Goal: Task Accomplishment & Management: Use online tool/utility

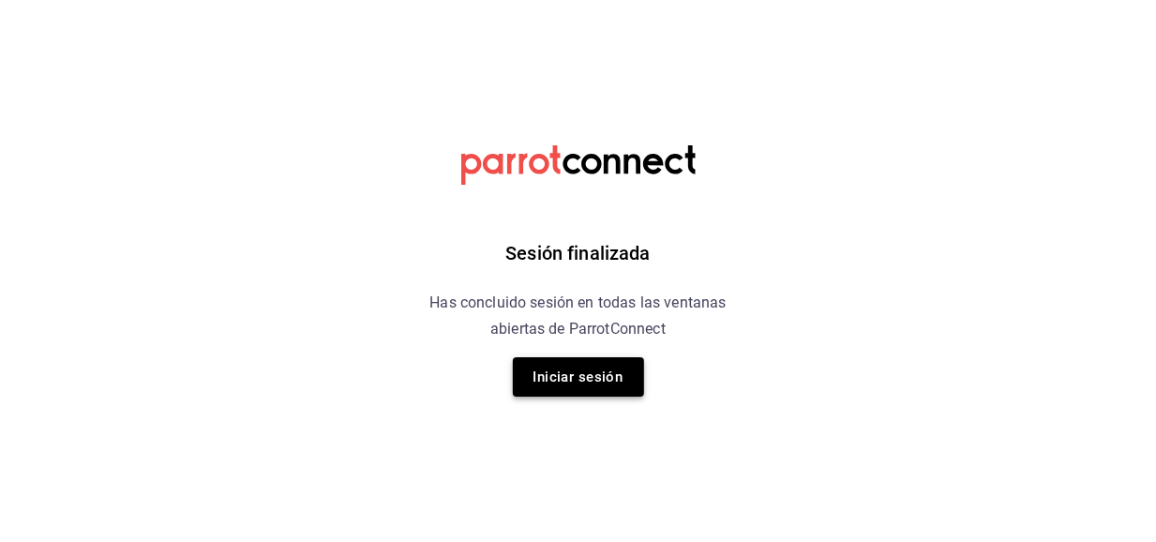
click at [579, 373] on button "Iniciar sesión" at bounding box center [578, 376] width 131 height 39
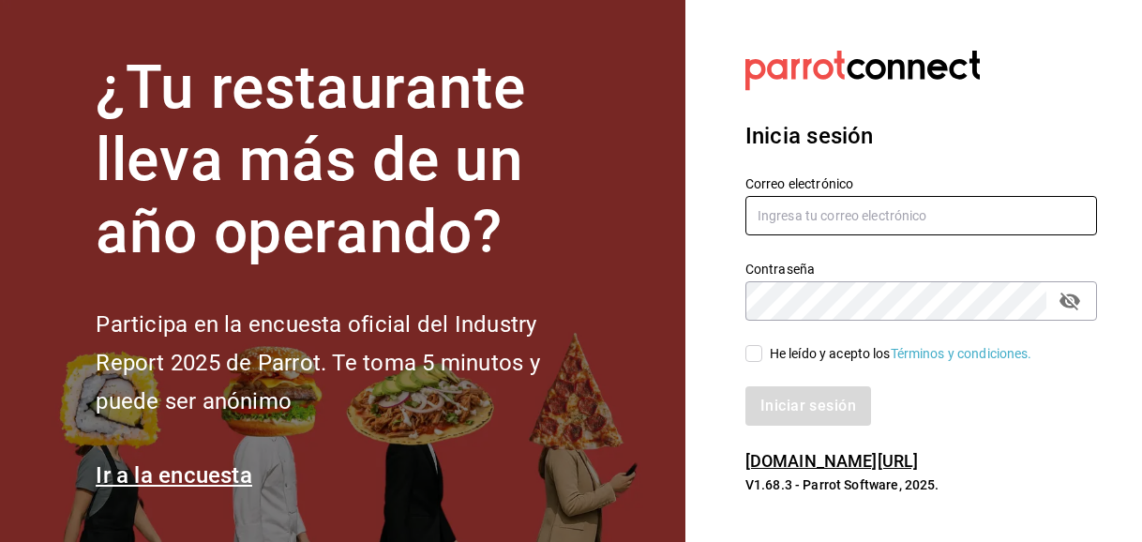
type input "[PERSON_NAME][EMAIL_ADDRESS][PERSON_NAME][DOMAIN_NAME]"
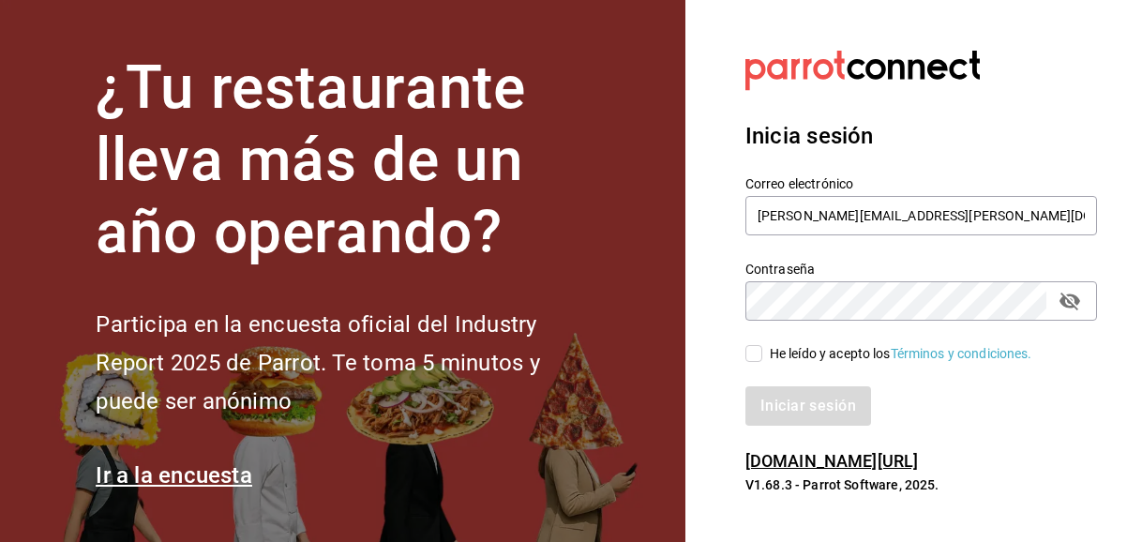
click at [758, 353] on input "He leído y acepto los Términos y condiciones." at bounding box center [753, 353] width 17 height 17
checkbox input "true"
click at [787, 417] on button "Iniciar sesión" at bounding box center [809, 405] width 128 height 39
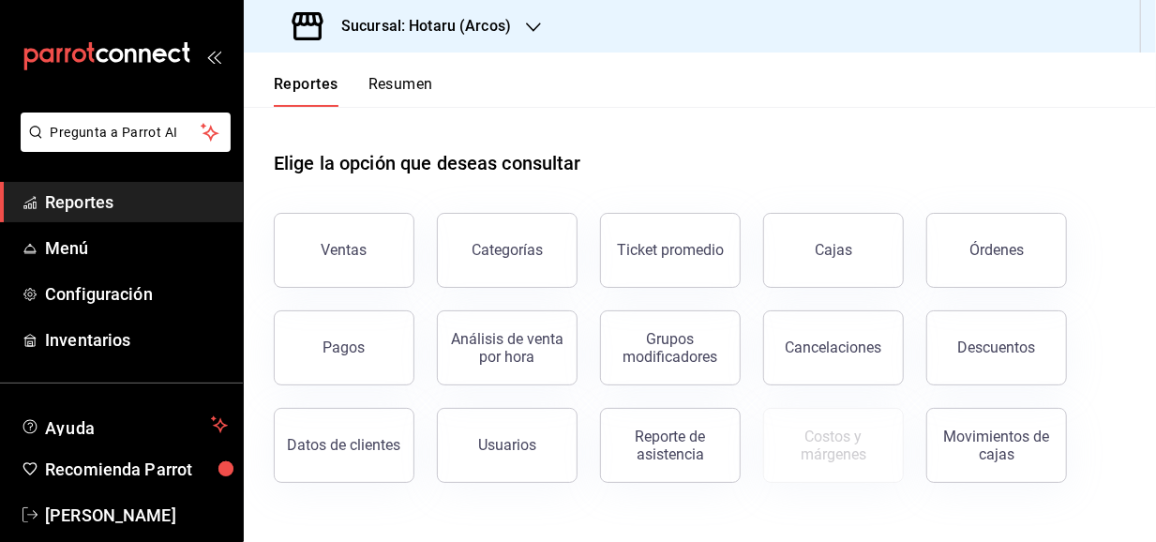
click at [486, 34] on h3 "Sucursal: Hotaru (Arcos)" at bounding box center [418, 26] width 185 height 23
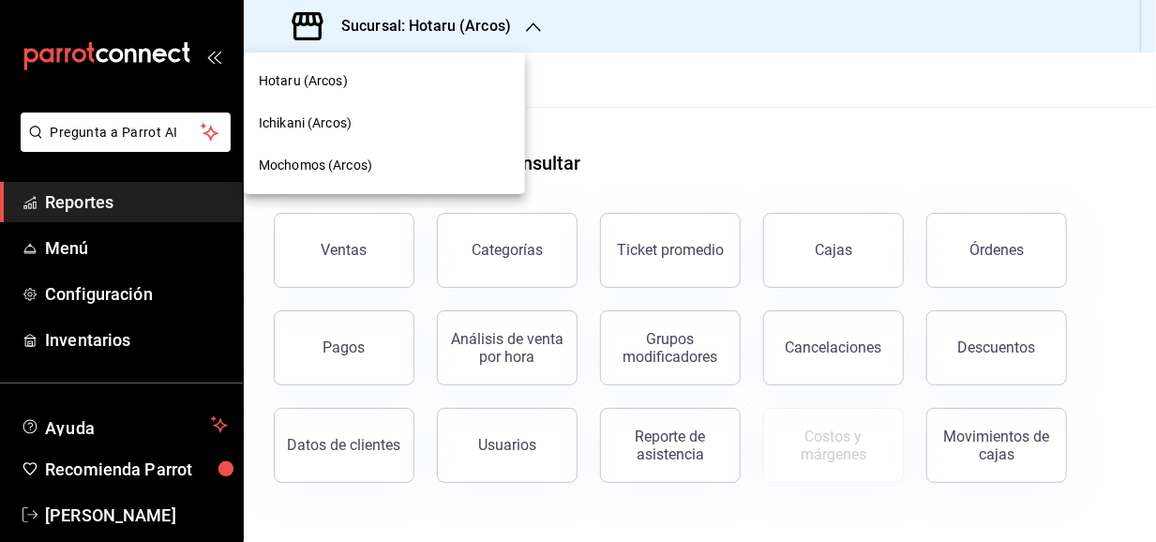
click at [366, 164] on span "Mochomos (Arcos)" at bounding box center [315, 166] width 113 height 20
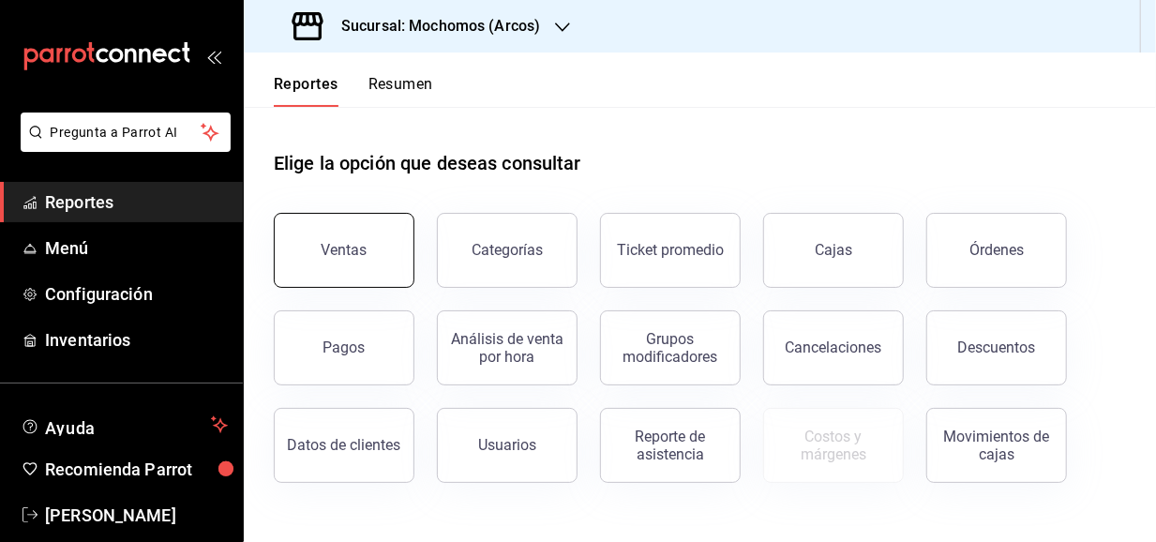
click at [372, 239] on button "Ventas" at bounding box center [344, 250] width 141 height 75
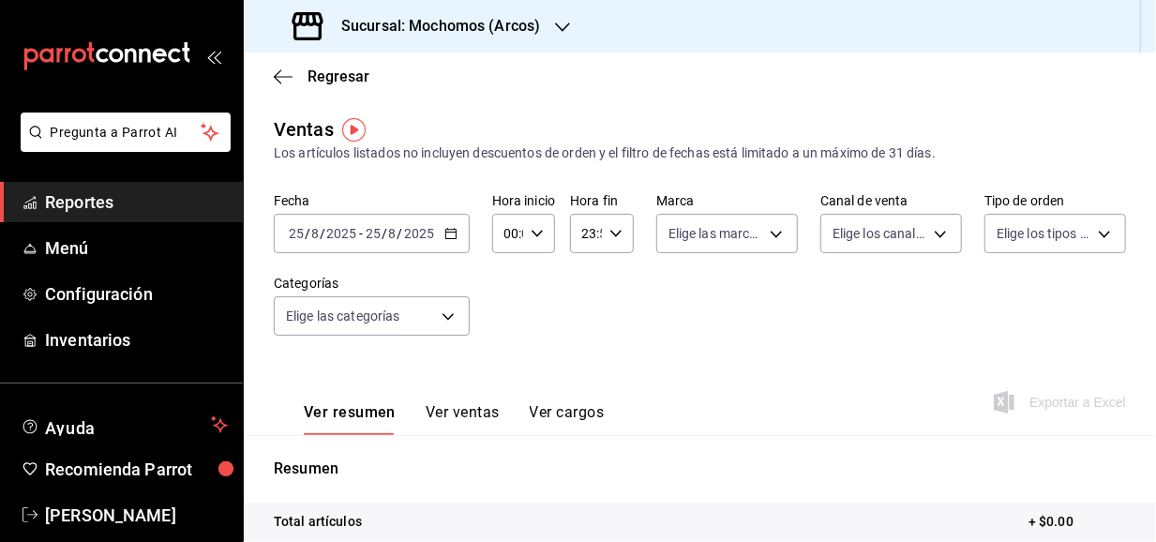
click at [452, 235] on icon "button" at bounding box center [450, 233] width 13 height 13
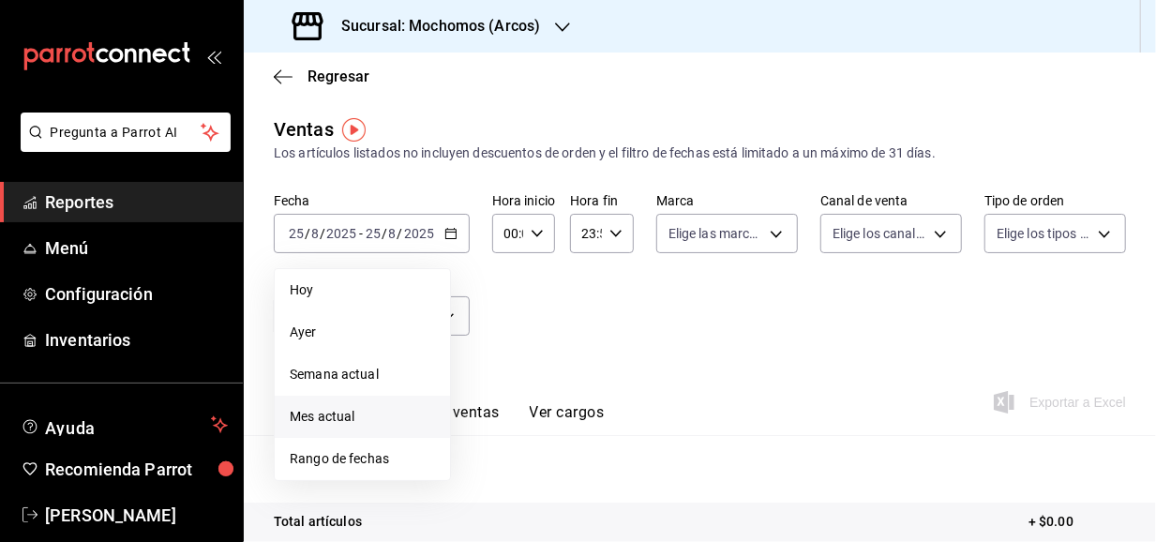
click at [349, 417] on span "Mes actual" at bounding box center [362, 417] width 145 height 20
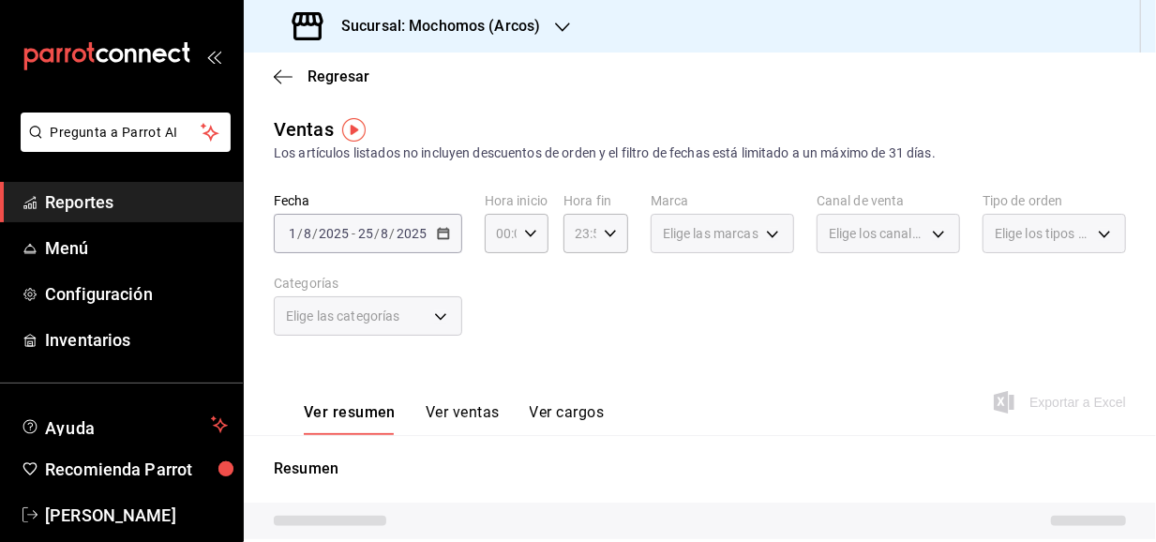
click at [351, 225] on div "2025-08-01 1 / 8 / 2025 - 2025-08-25 25 / 8 / 2025" at bounding box center [368, 233] width 188 height 39
click at [463, 231] on div "Fecha 2025-08-01 1 / 8 / 2025 - 2025-08-25 25 / 8 / 2025 Hora inicio 00:00 Hora…" at bounding box center [700, 275] width 852 height 165
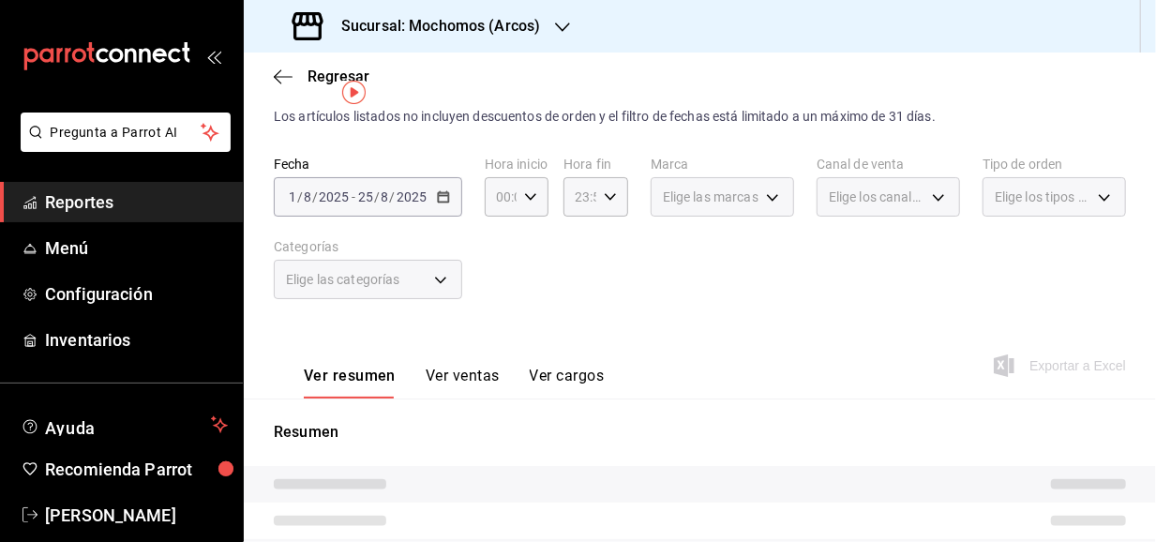
scroll to position [34, 0]
click at [448, 391] on button "Ver ventas" at bounding box center [463, 385] width 74 height 32
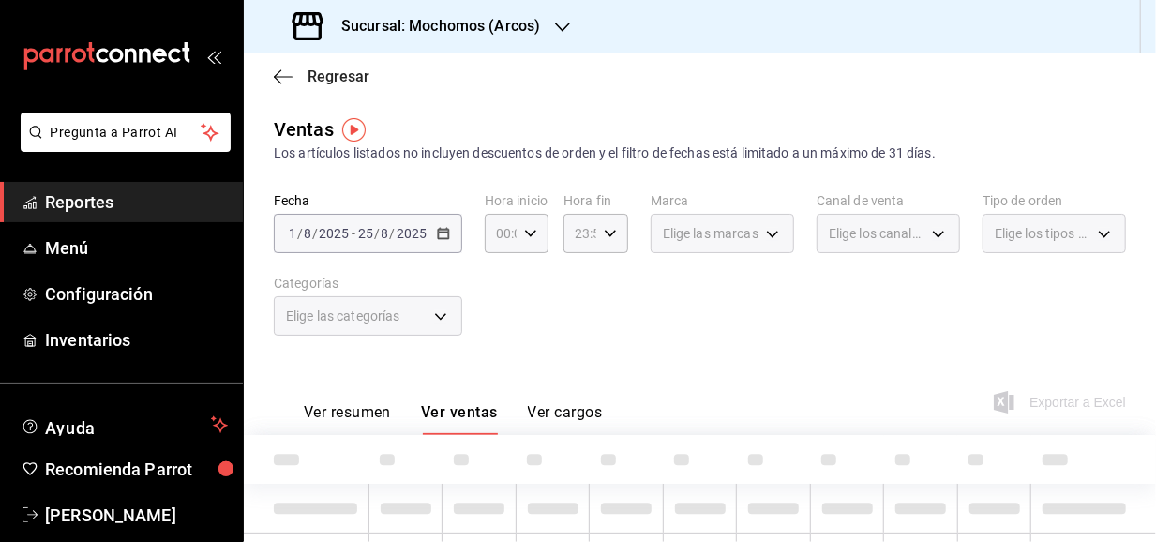
click at [305, 78] on span "Regresar" at bounding box center [322, 77] width 96 height 18
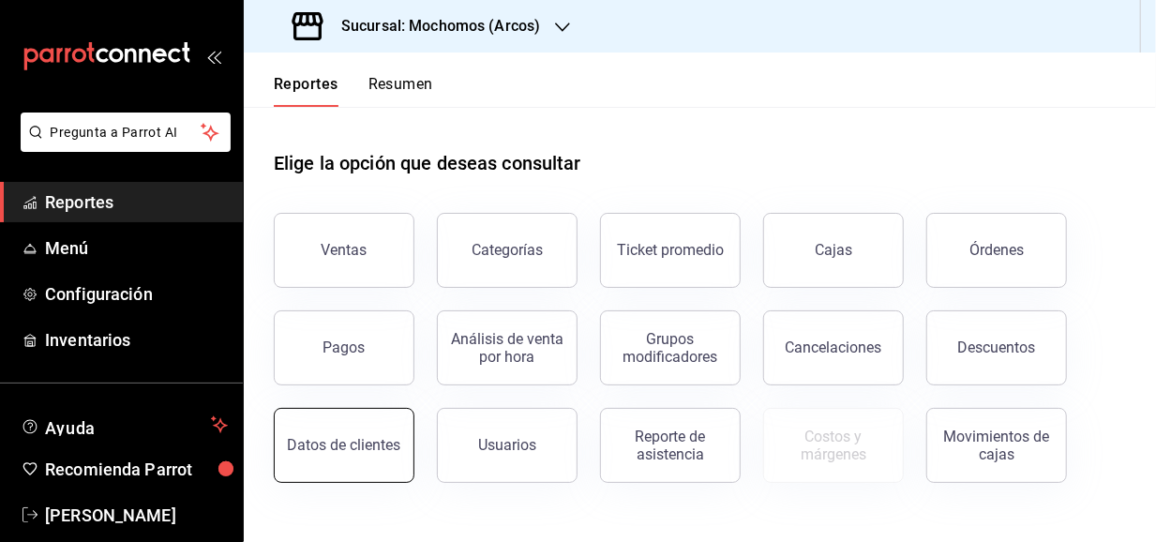
click at [381, 442] on div "Datos de clientes" at bounding box center [344, 445] width 113 height 18
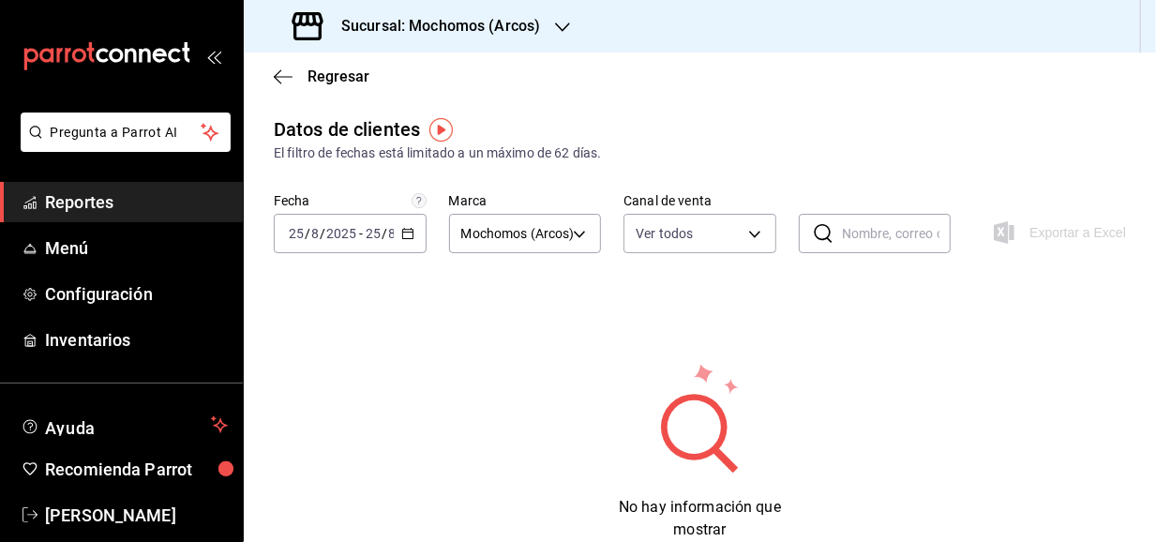
click at [401, 228] on icon "button" at bounding box center [407, 233] width 13 height 13
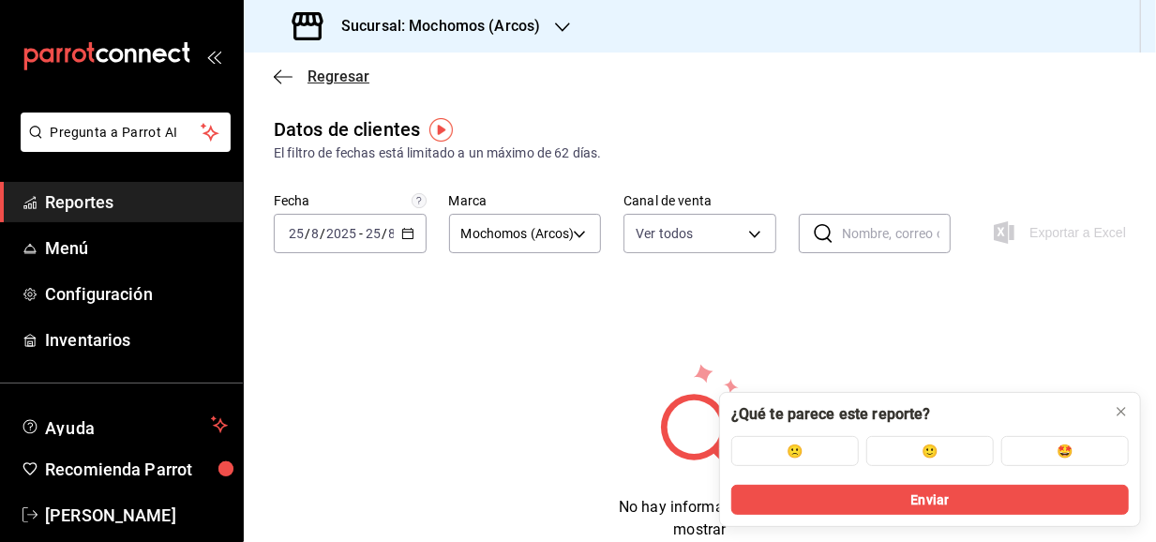
click at [280, 78] on icon "button" at bounding box center [283, 76] width 19 height 17
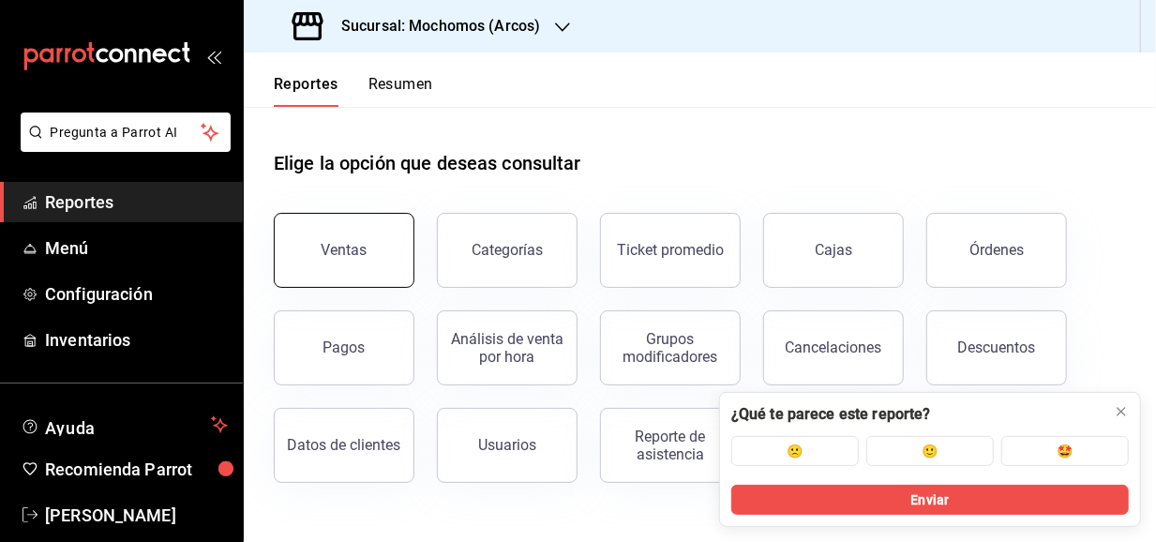
click at [411, 258] on div "Ventas" at bounding box center [332, 239] width 163 height 98
click at [353, 236] on button "Ventas" at bounding box center [344, 250] width 141 height 75
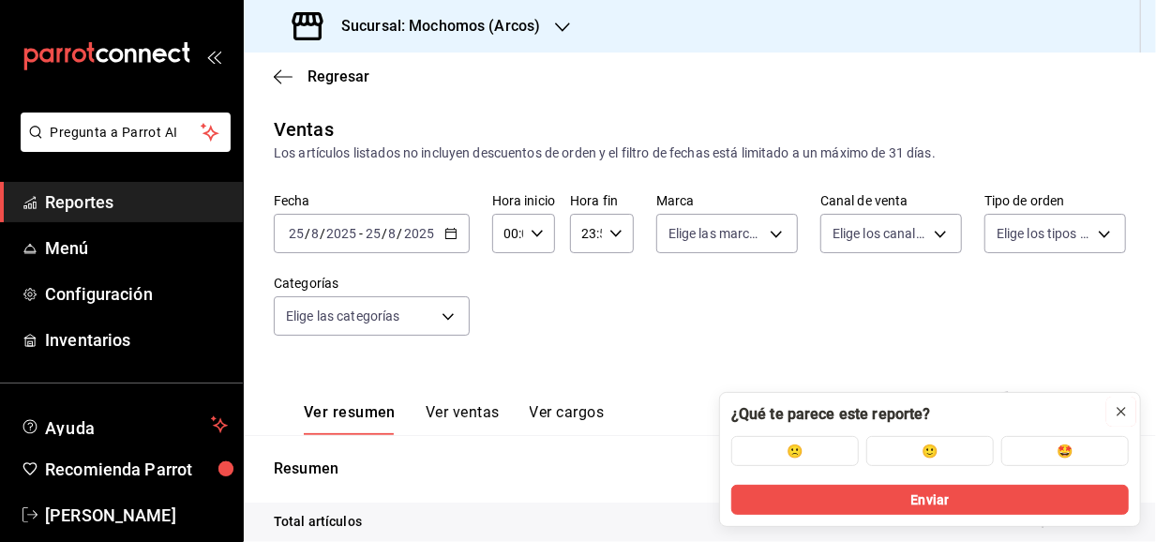
click at [1127, 408] on icon at bounding box center [1121, 411] width 15 height 15
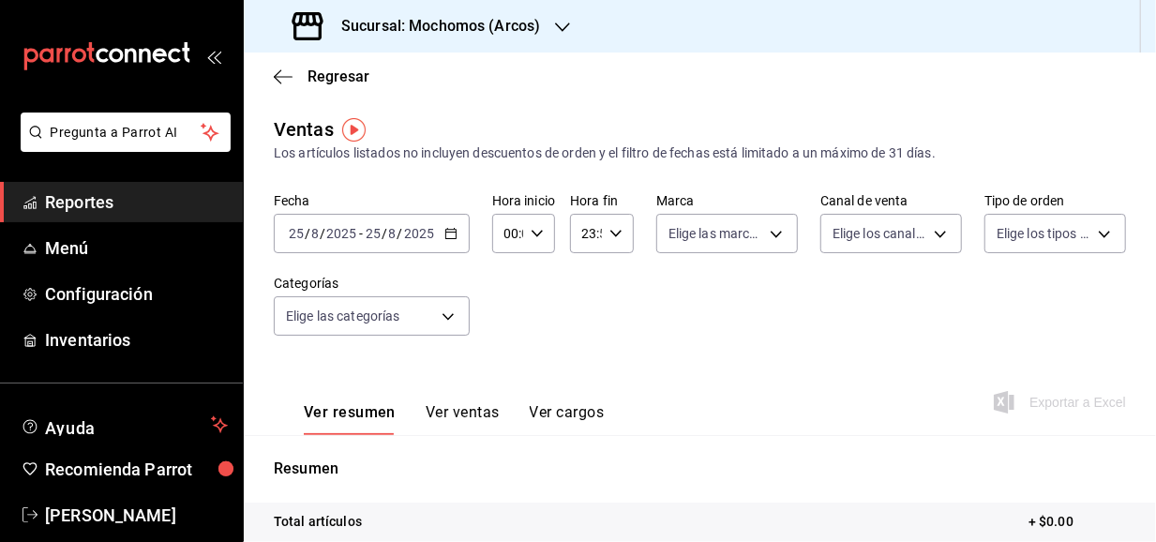
click at [452, 240] on div "2025-08-25 25 / 8 / 2025 - 2025-08-25 25 / 8 / 2025" at bounding box center [372, 233] width 196 height 39
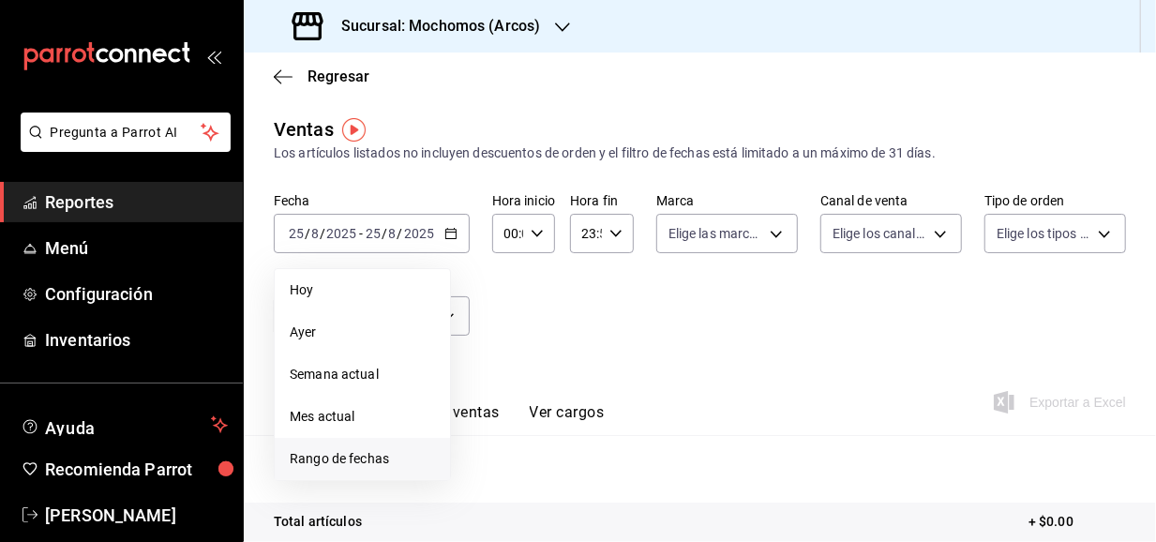
click at [364, 453] on span "Rango de fechas" at bounding box center [362, 459] width 145 height 20
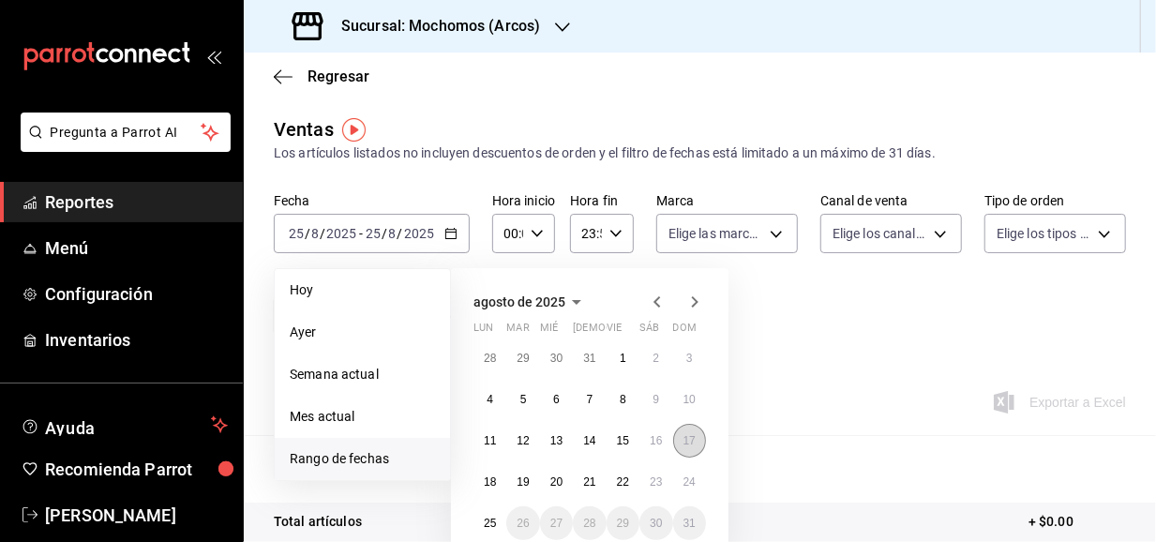
click at [684, 444] on abbr "17" at bounding box center [690, 440] width 12 height 13
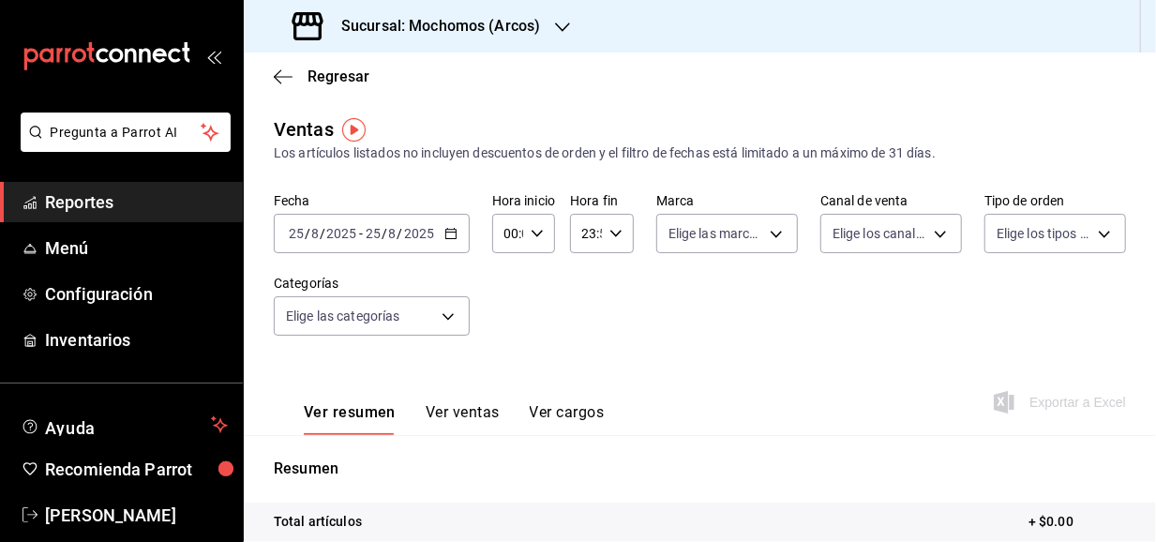
click at [445, 237] on \(Stroke\) "button" at bounding box center [450, 234] width 11 height 10
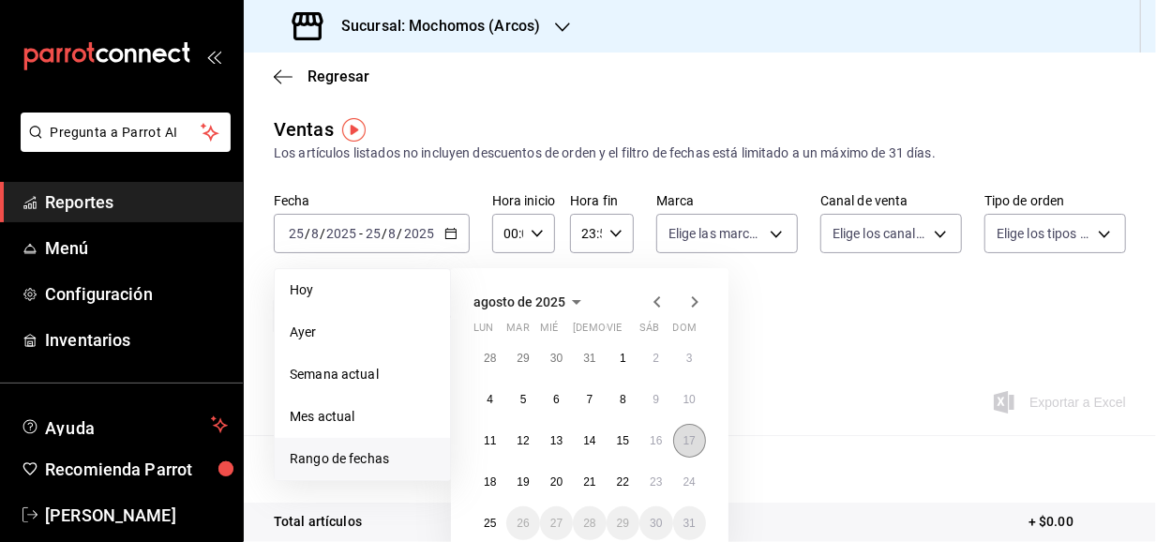
click at [687, 436] on abbr "17" at bounding box center [690, 440] width 12 height 13
click at [694, 438] on abbr "17" at bounding box center [690, 440] width 12 height 13
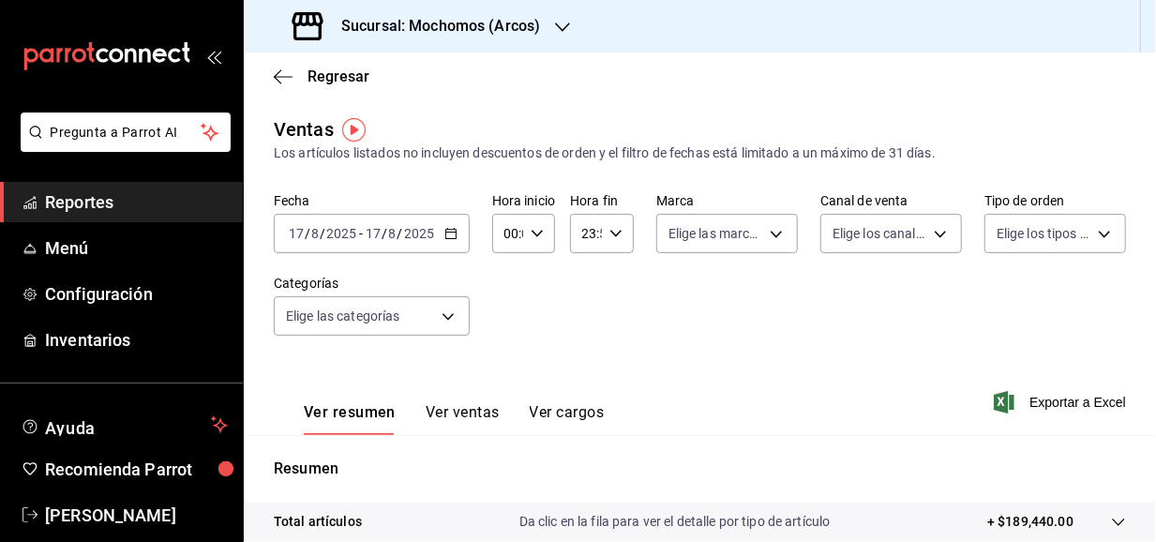
click at [542, 233] on icon "button" at bounding box center [537, 233] width 13 height 13
click at [507, 361] on span "03" at bounding box center [506, 360] width 2 height 15
type input "03:00"
click at [604, 233] on div at bounding box center [578, 271] width 1156 height 542
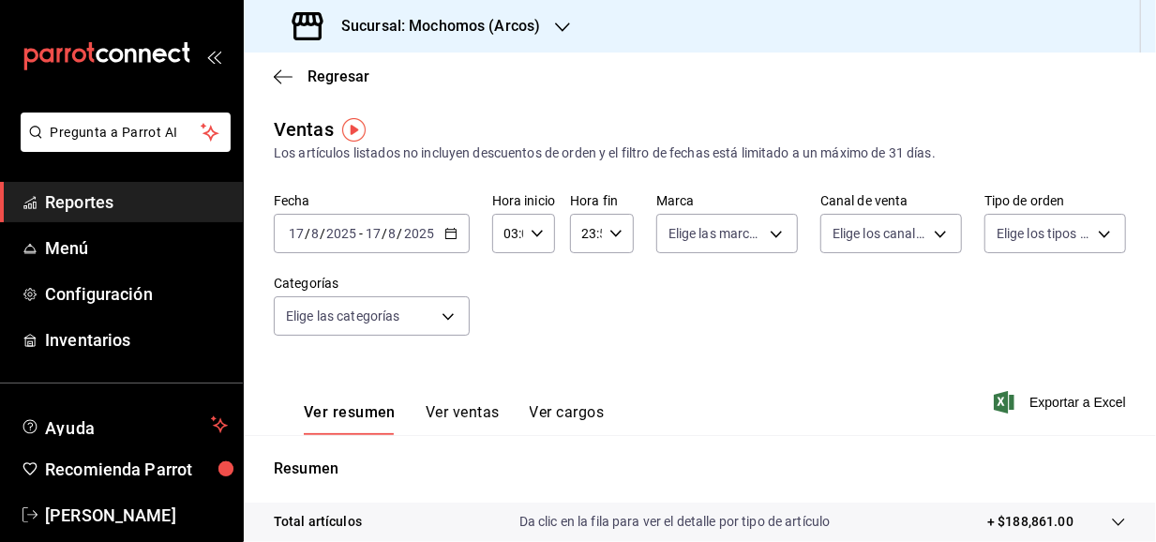
click at [604, 233] on div "23:59 Hora fin" at bounding box center [602, 233] width 64 height 39
click at [584, 326] on span "15" at bounding box center [584, 331] width 0 height 15
type input "15:59"
click at [536, 232] on div at bounding box center [578, 271] width 1156 height 542
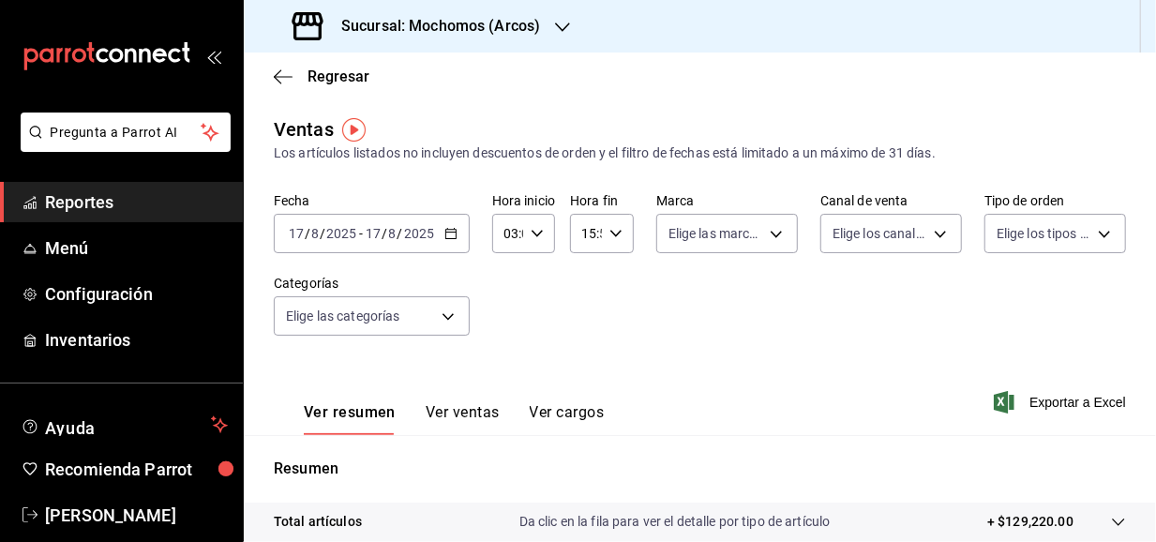
click at [540, 238] on icon "button" at bounding box center [537, 233] width 13 height 13
click at [505, 359] on span "15" at bounding box center [506, 358] width 2 height 15
type input "15:00"
click at [758, 241] on div at bounding box center [578, 271] width 1156 height 542
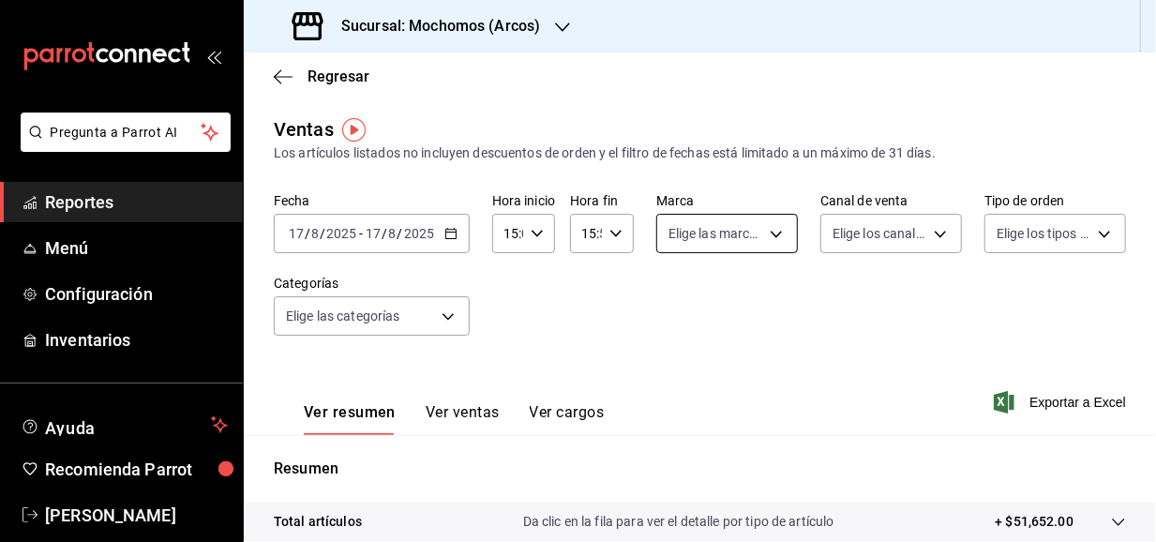
click at [775, 237] on body "Pregunta a Parrot AI Reportes Menú Configuración Inventarios Ayuda Recomienda P…" at bounding box center [578, 271] width 1156 height 542
click at [679, 366] on input "checkbox" at bounding box center [672, 369] width 17 height 17
checkbox input "true"
type input "dd36a3dd-8c35-4563-bc3a-0ae6137ce787"
checkbox input "true"
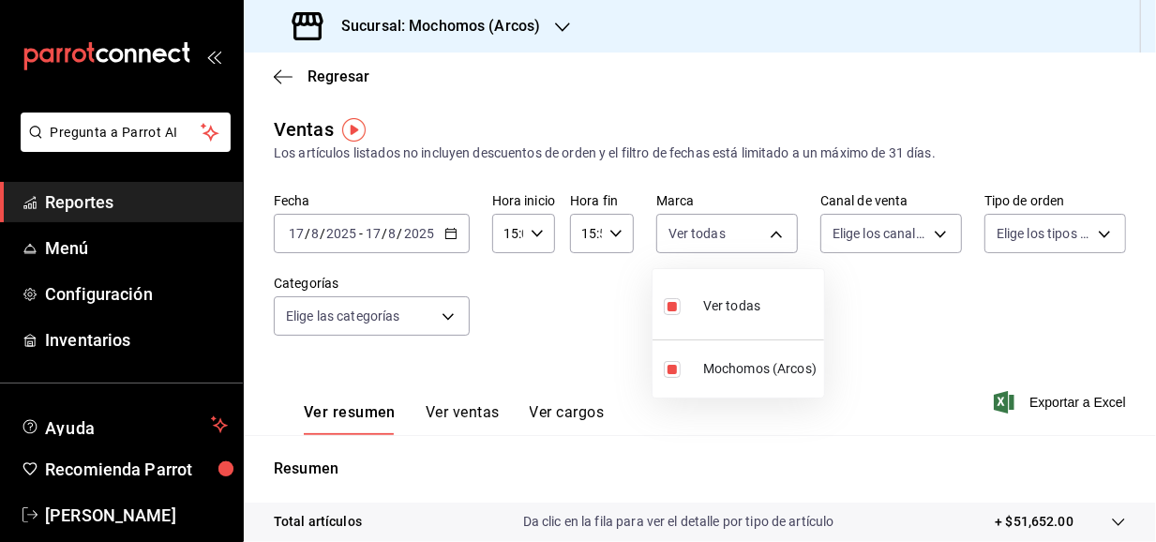
click at [926, 226] on div at bounding box center [578, 271] width 1156 height 542
click at [936, 235] on body "Pregunta a Parrot AI Reportes Menú Configuración Inventarios Ayuda Recomienda P…" at bounding box center [578, 271] width 1156 height 542
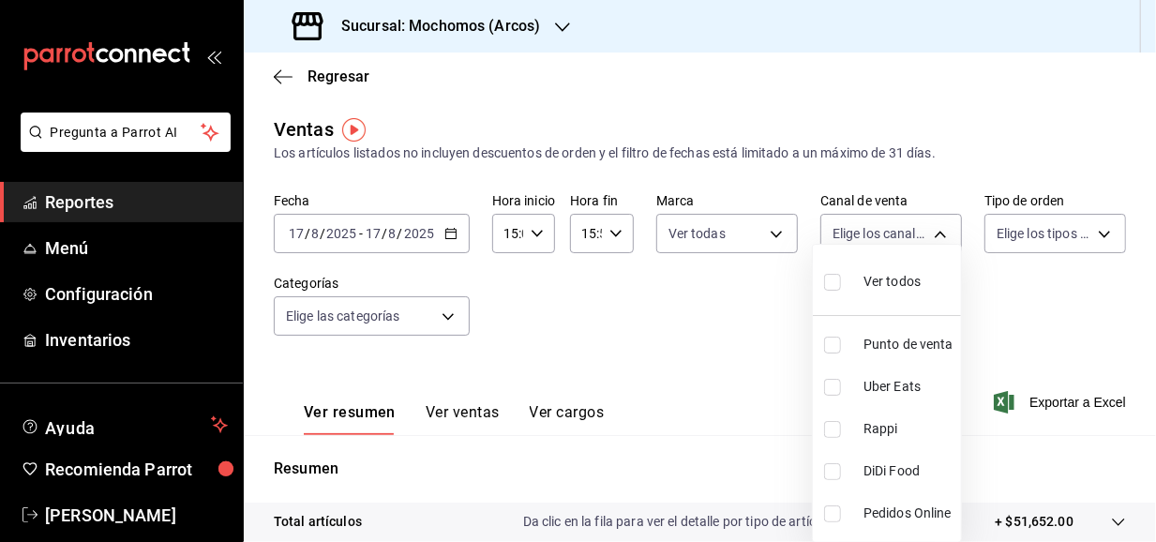
click at [1064, 264] on div at bounding box center [578, 271] width 1156 height 542
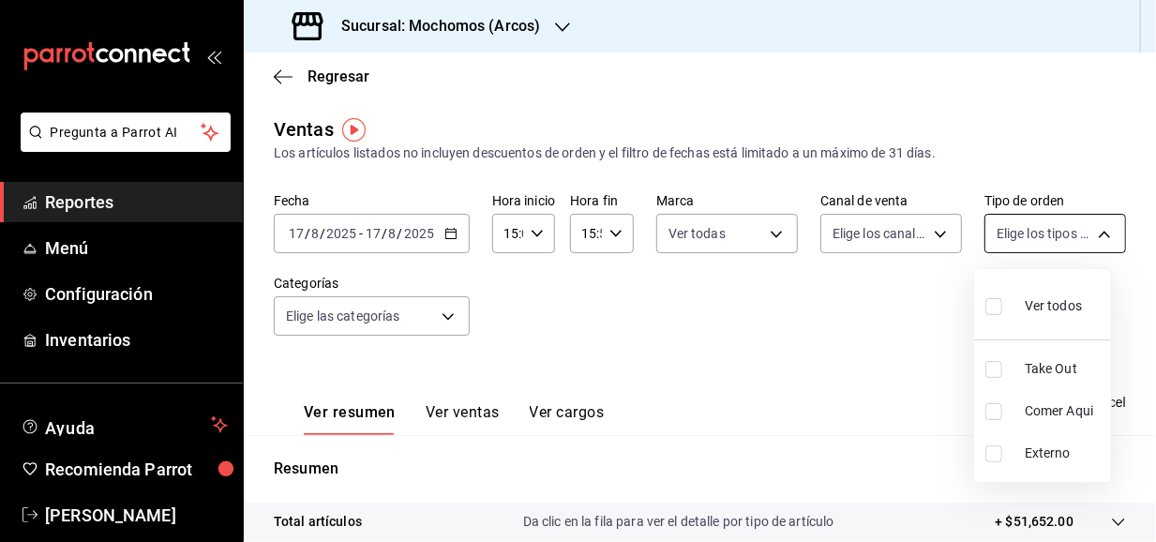
click at [1076, 232] on body "Pregunta a Parrot AI Reportes Menú Configuración Inventarios Ayuda Recomienda P…" at bounding box center [578, 271] width 1156 height 542
click at [731, 338] on div at bounding box center [578, 271] width 1156 height 542
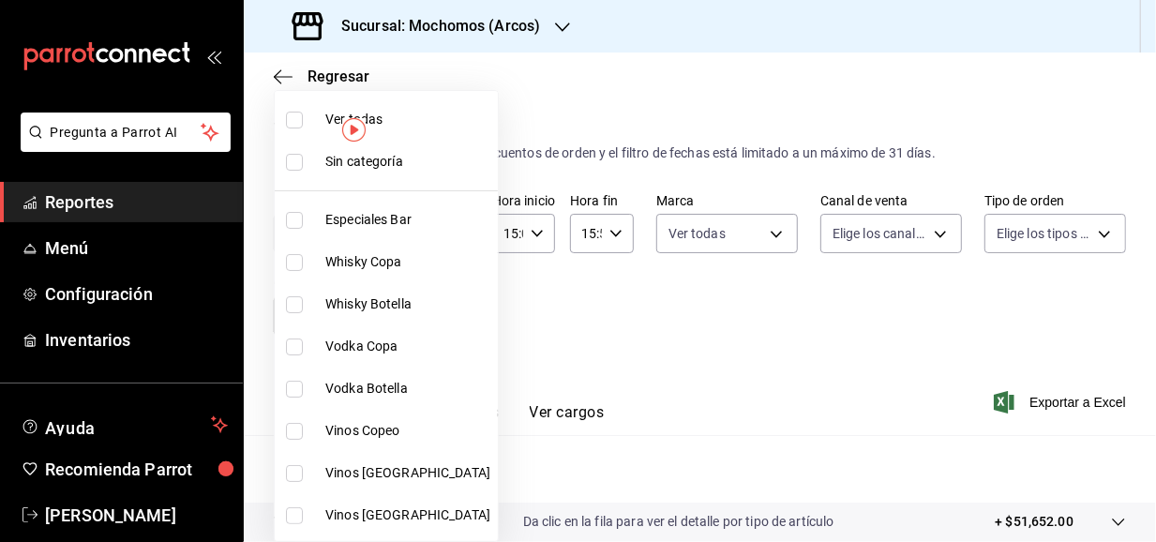
click at [413, 314] on body "Pregunta a Parrot AI Reportes Menú Configuración Inventarios Ayuda Recomienda P…" at bounding box center [578, 271] width 1156 height 542
click at [571, 337] on div at bounding box center [578, 271] width 1156 height 542
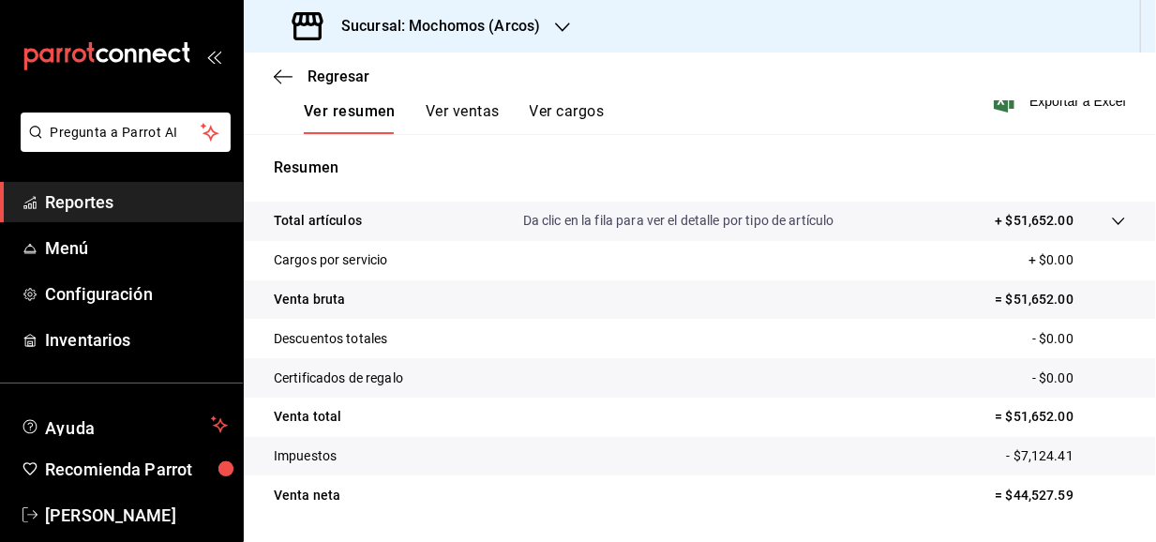
scroll to position [312, 0]
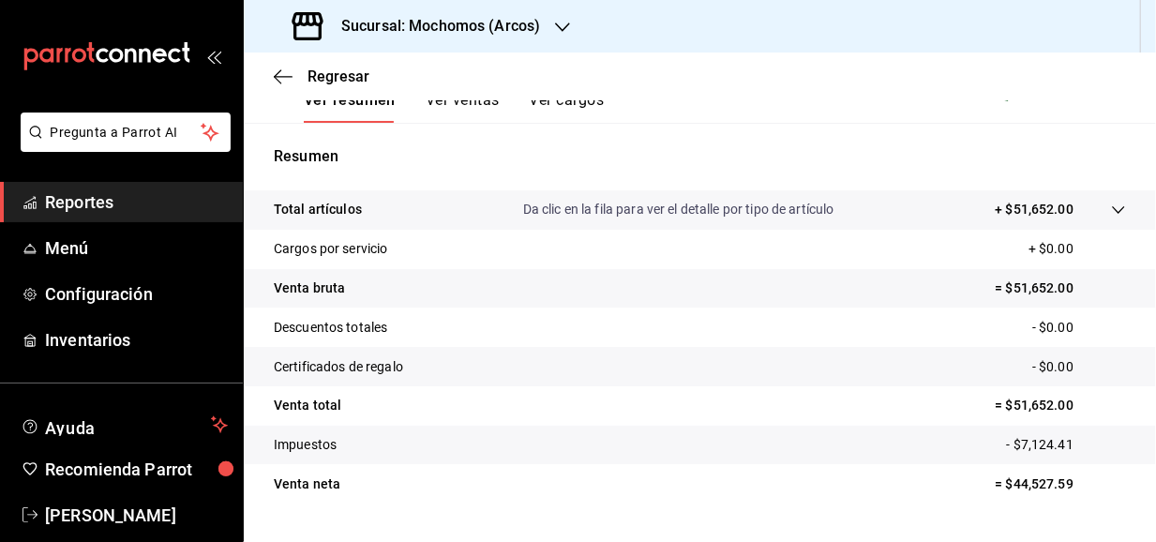
click at [435, 113] on button "Ver ventas" at bounding box center [463, 107] width 74 height 32
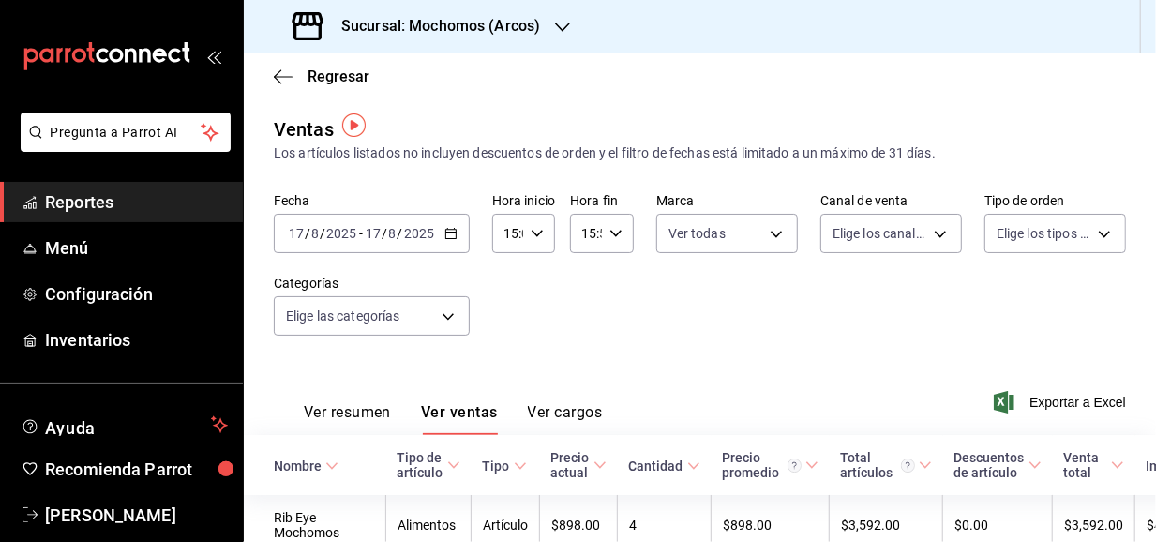
scroll to position [5, 0]
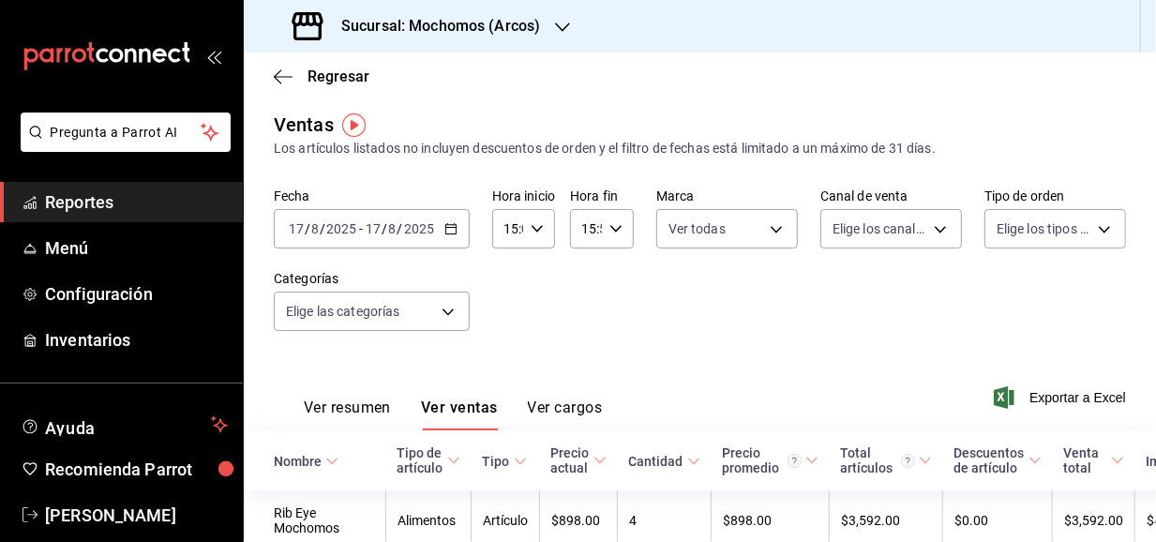
click at [550, 400] on button "Ver cargos" at bounding box center [565, 415] width 75 height 32
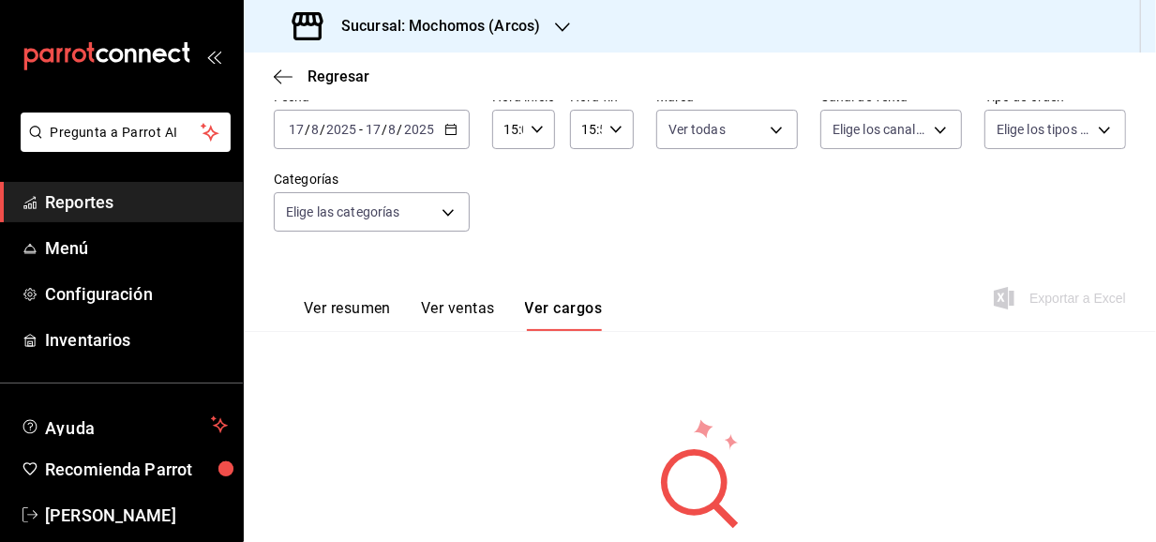
scroll to position [103, 0]
click at [461, 309] on button "Ver ventas" at bounding box center [458, 316] width 74 height 32
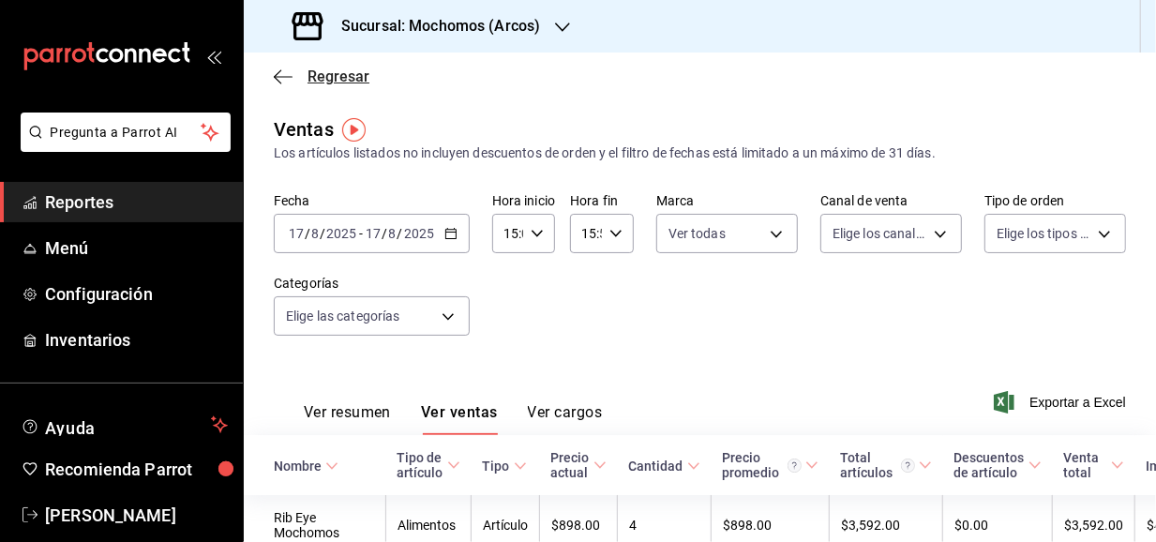
click at [274, 72] on icon "button" at bounding box center [283, 76] width 19 height 17
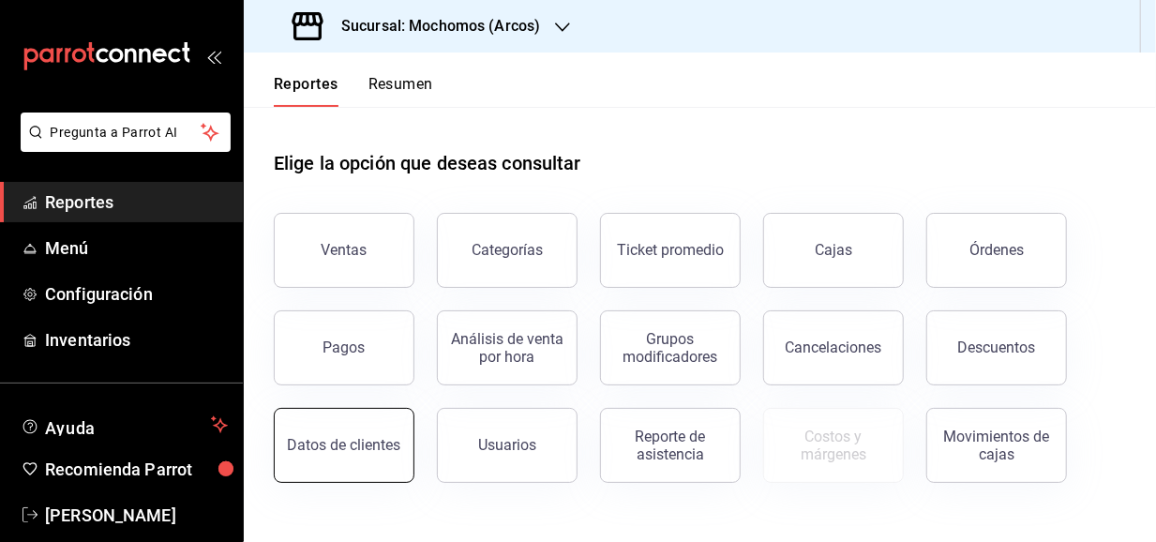
click at [357, 438] on div "Datos de clientes" at bounding box center [344, 445] width 113 height 18
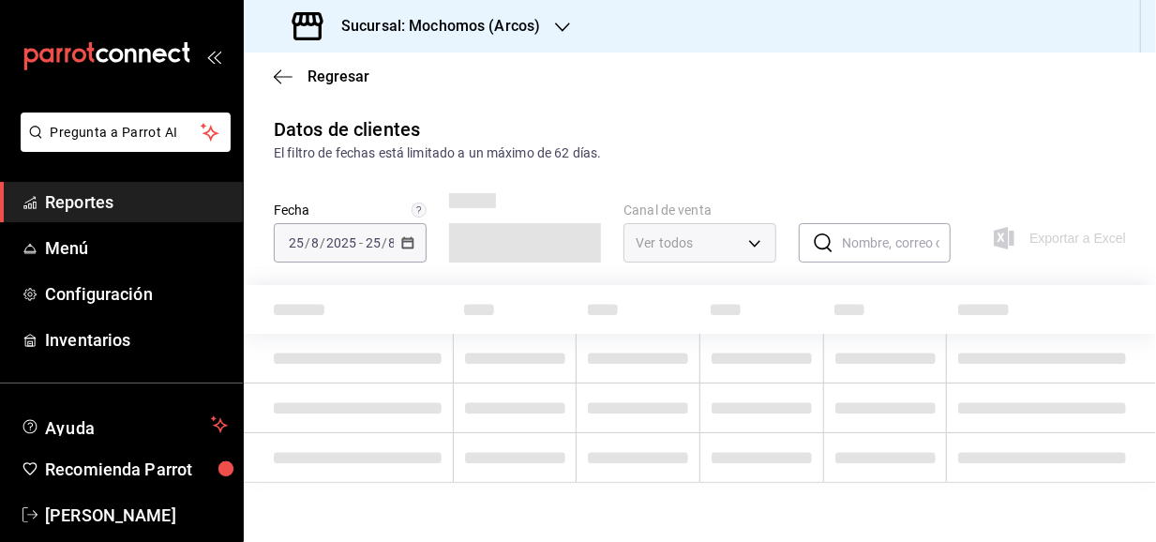
type input "PARROT,DIDI_FOOD,ONLINE"
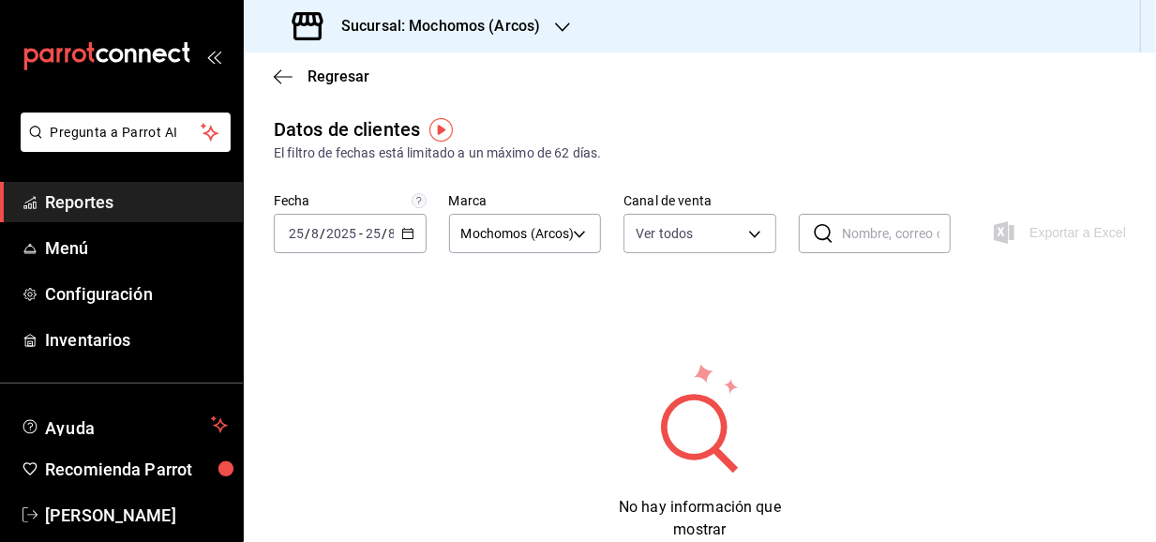
scroll to position [28, 0]
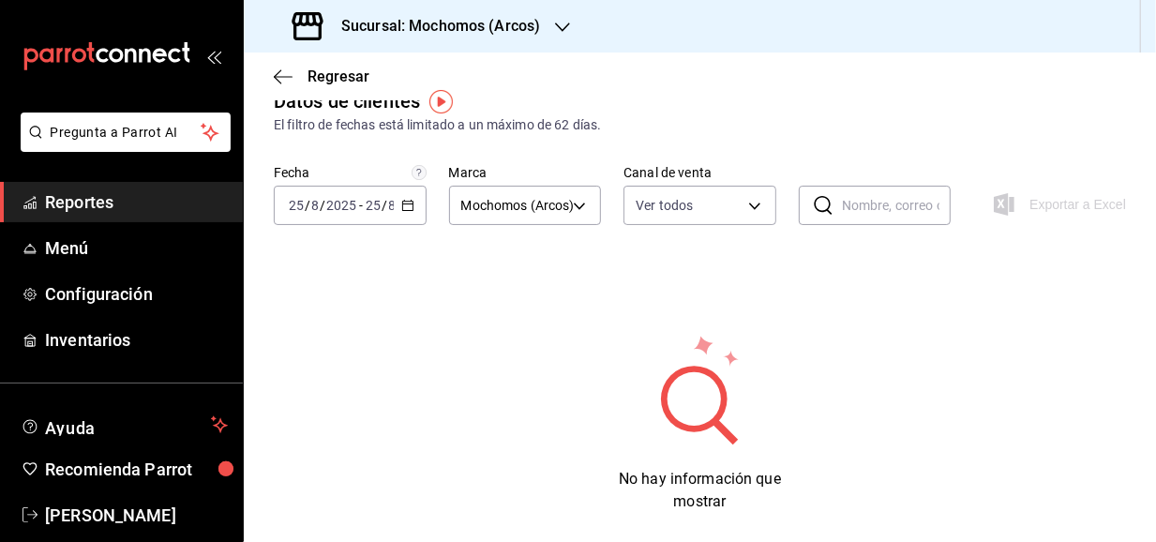
click at [722, 402] on icon at bounding box center [700, 389] width 183 height 113
click at [411, 203] on icon "button" at bounding box center [407, 205] width 13 height 13
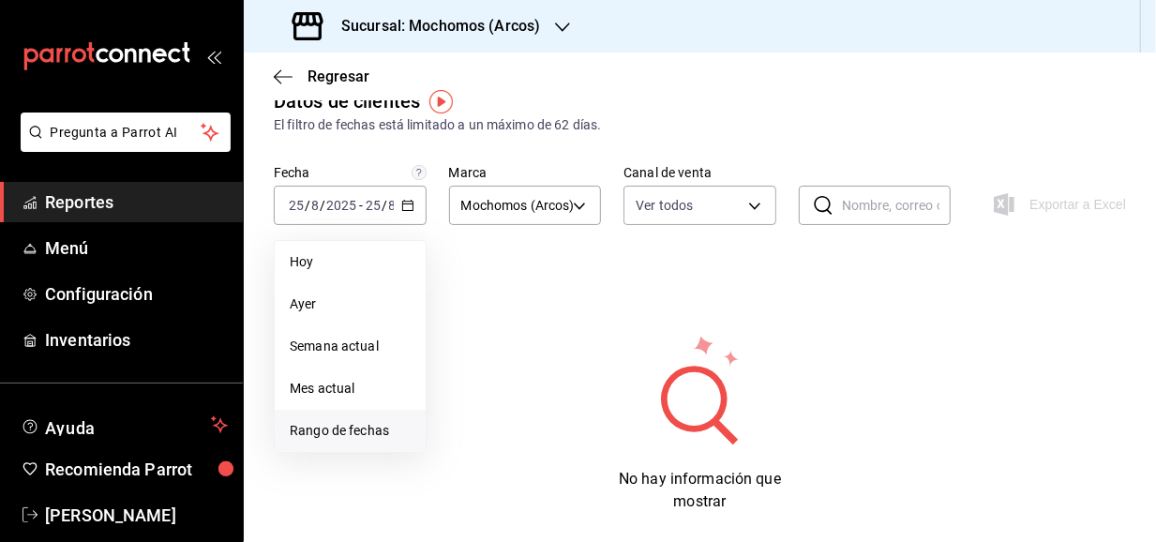
click at [354, 432] on span "Rango de fechas" at bounding box center [350, 431] width 121 height 20
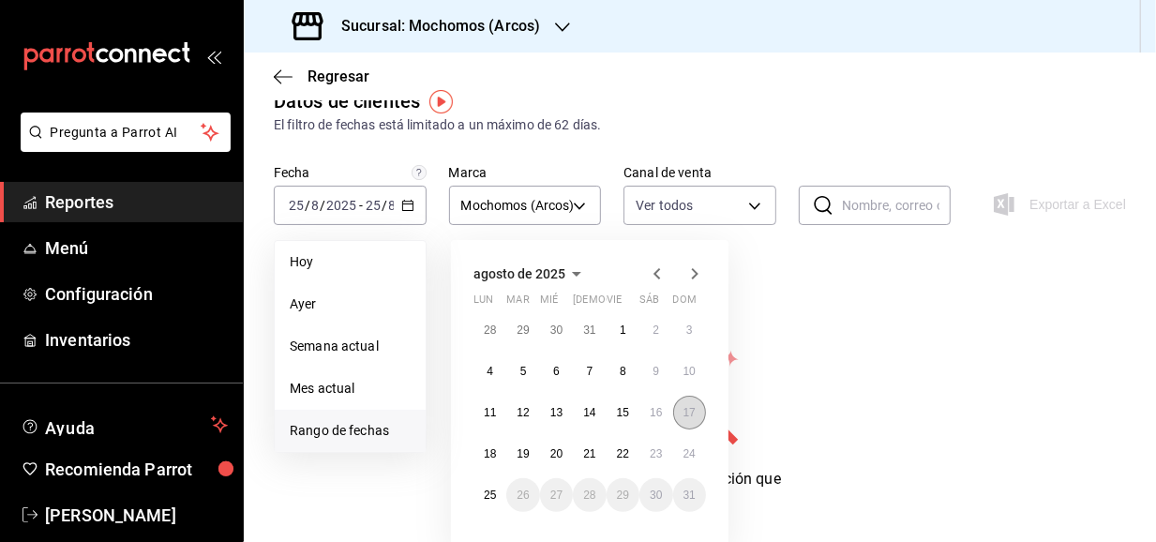
click at [692, 407] on abbr "17" at bounding box center [690, 412] width 12 height 13
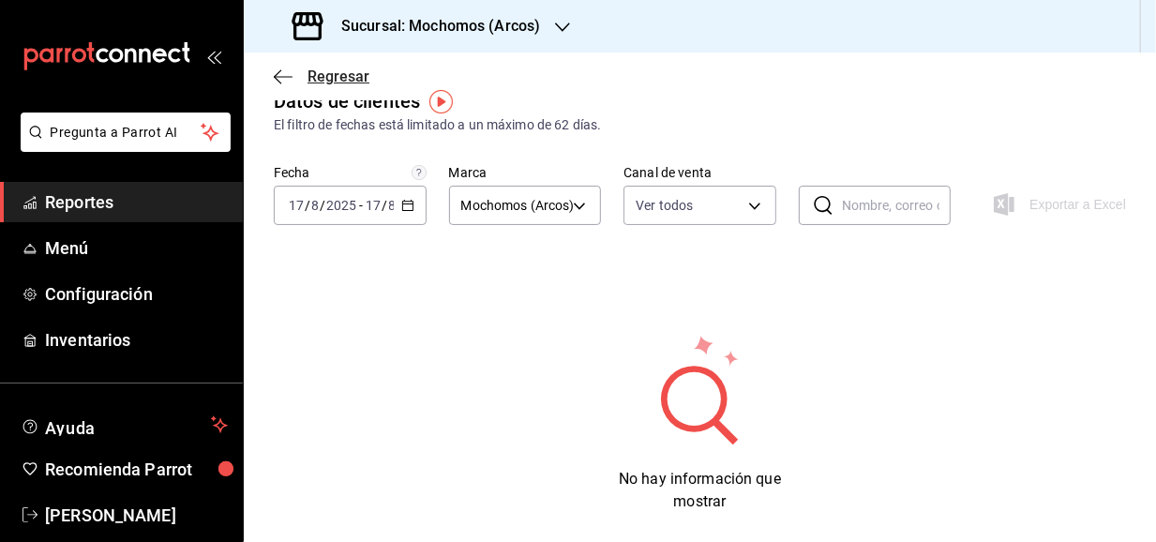
click at [283, 72] on icon "button" at bounding box center [283, 76] width 19 height 17
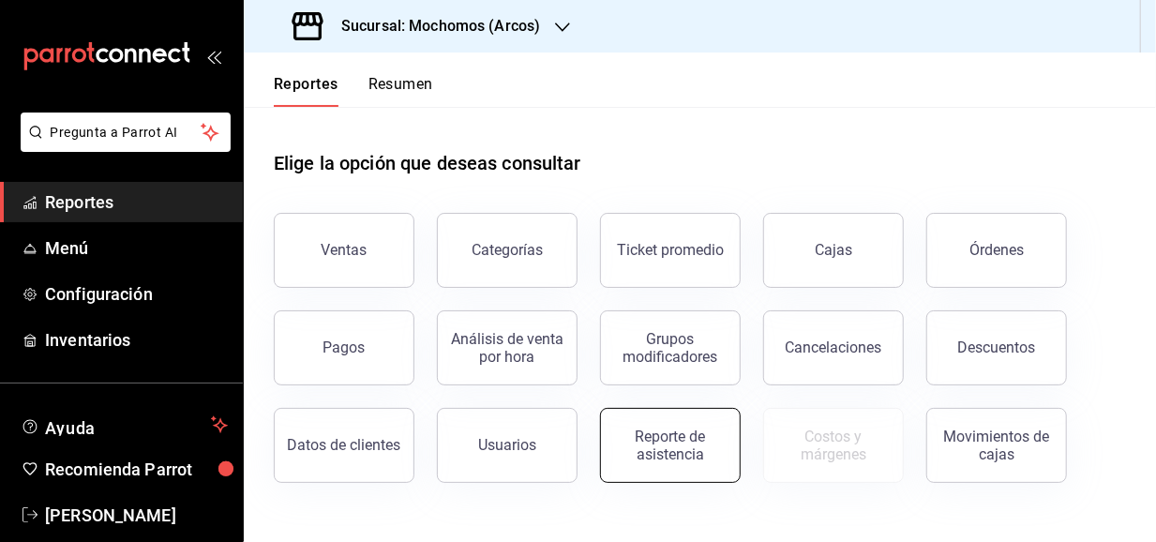
click at [655, 447] on div "Reporte de asistencia" at bounding box center [670, 446] width 116 height 36
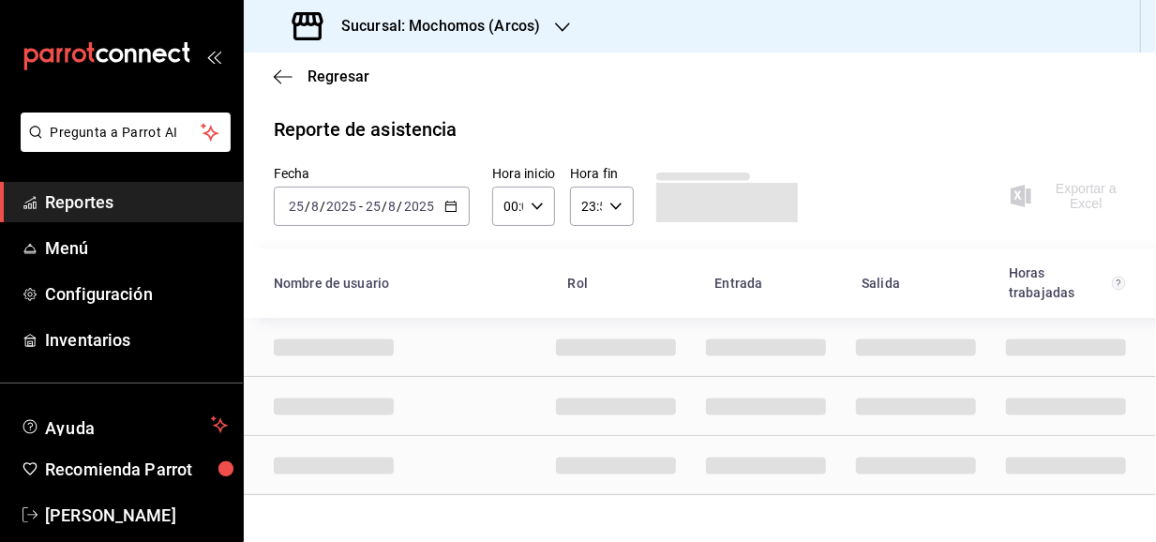
click at [446, 203] on icon "button" at bounding box center [450, 206] width 13 height 13
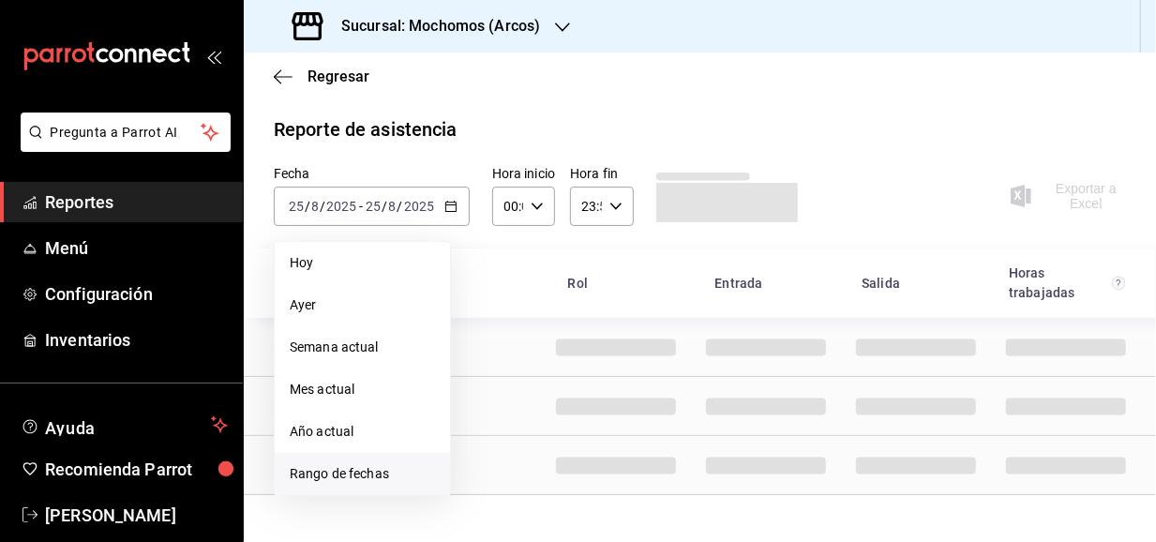
click at [336, 470] on span "Rango de fechas" at bounding box center [362, 474] width 145 height 20
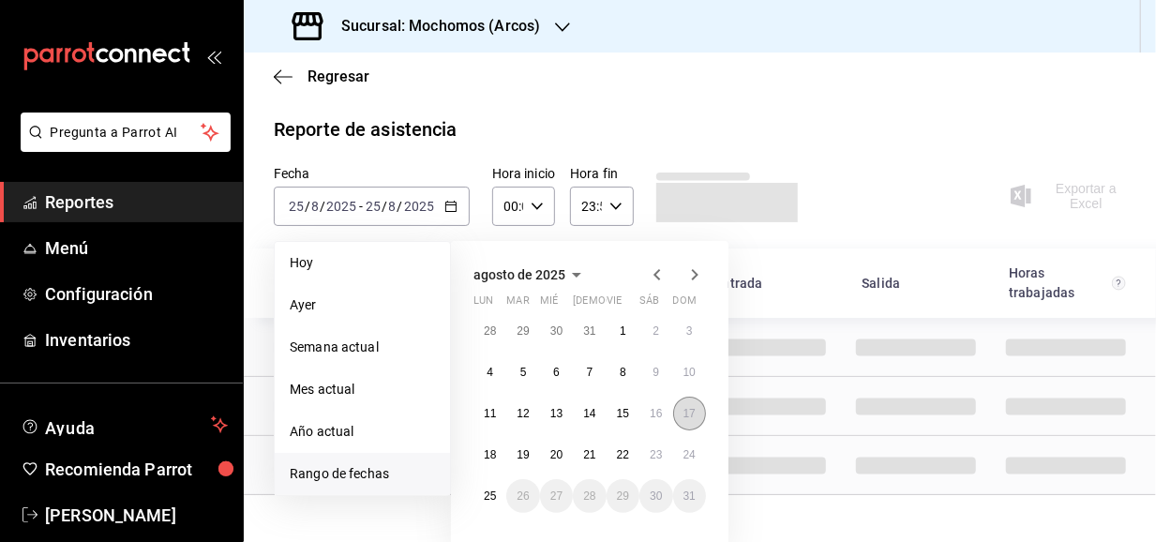
click at [685, 413] on abbr "17" at bounding box center [690, 413] width 12 height 13
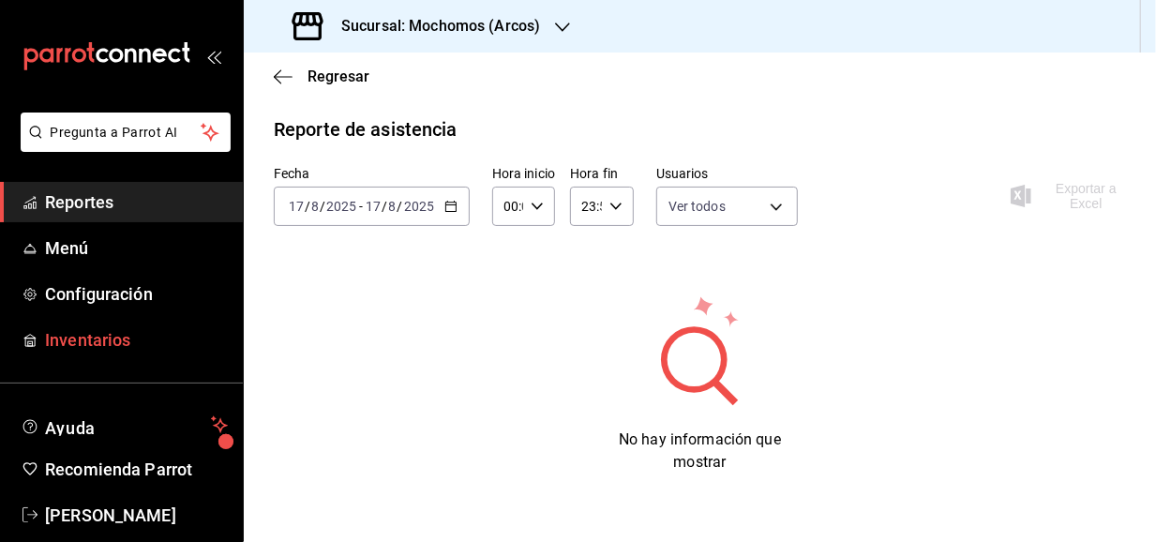
scroll to position [27, 0]
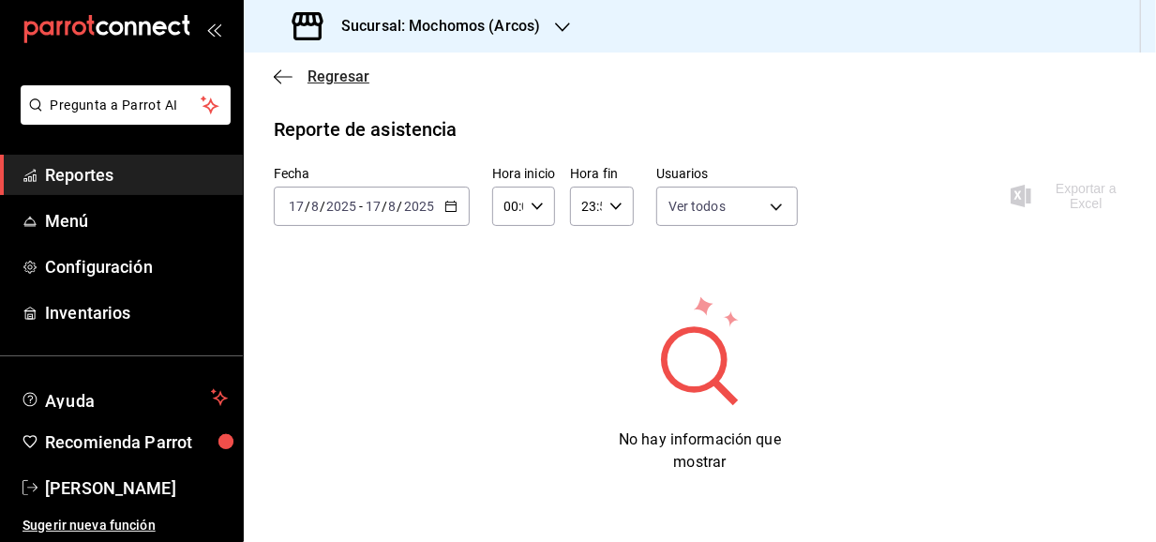
click at [286, 72] on icon "button" at bounding box center [283, 76] width 19 height 17
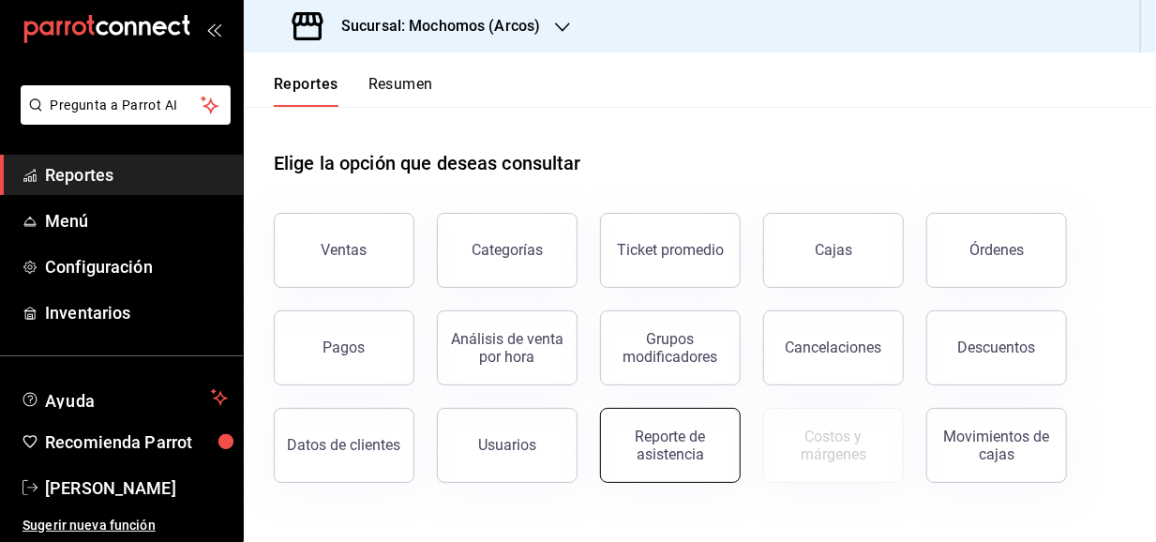
click at [640, 458] on div "Reporte de asistencia" at bounding box center [670, 446] width 116 height 36
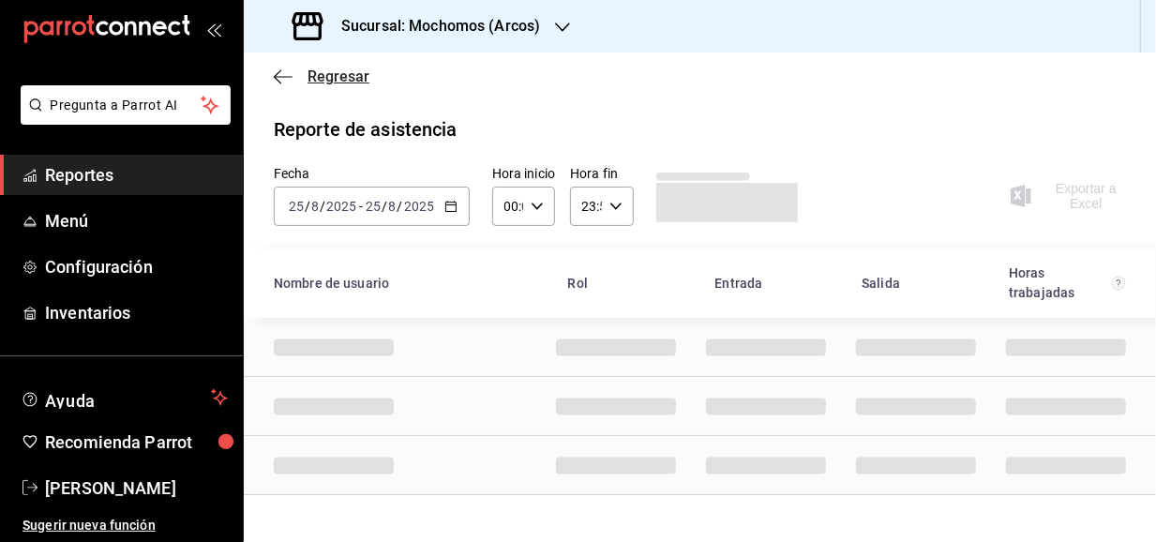
click at [282, 77] on icon "button" at bounding box center [283, 76] width 19 height 17
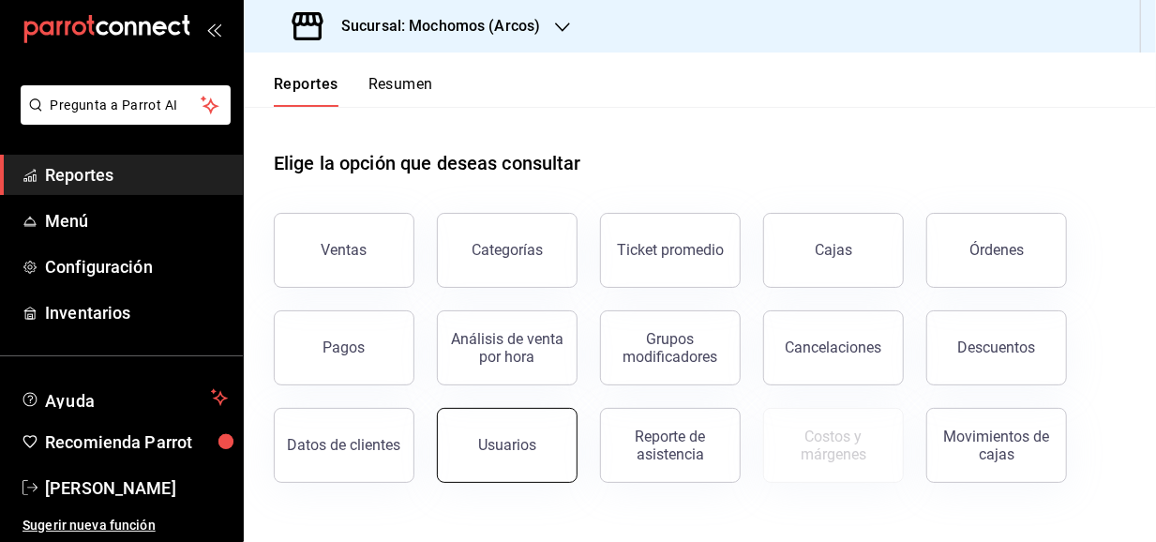
click at [514, 426] on button "Usuarios" at bounding box center [507, 445] width 141 height 75
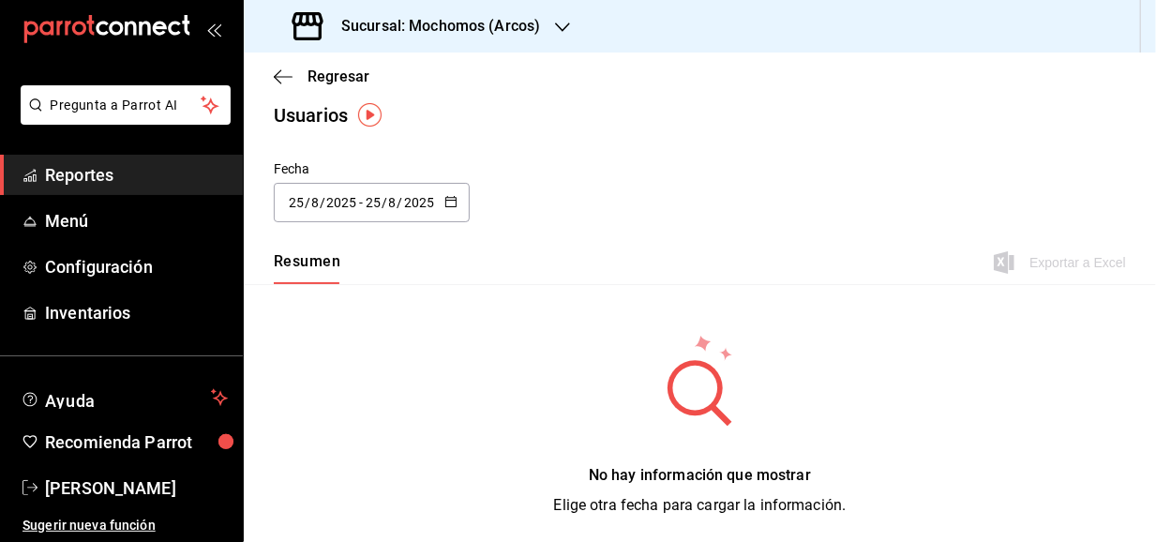
scroll to position [15, 0]
click at [429, 196] on input "2025" at bounding box center [419, 201] width 32 height 15
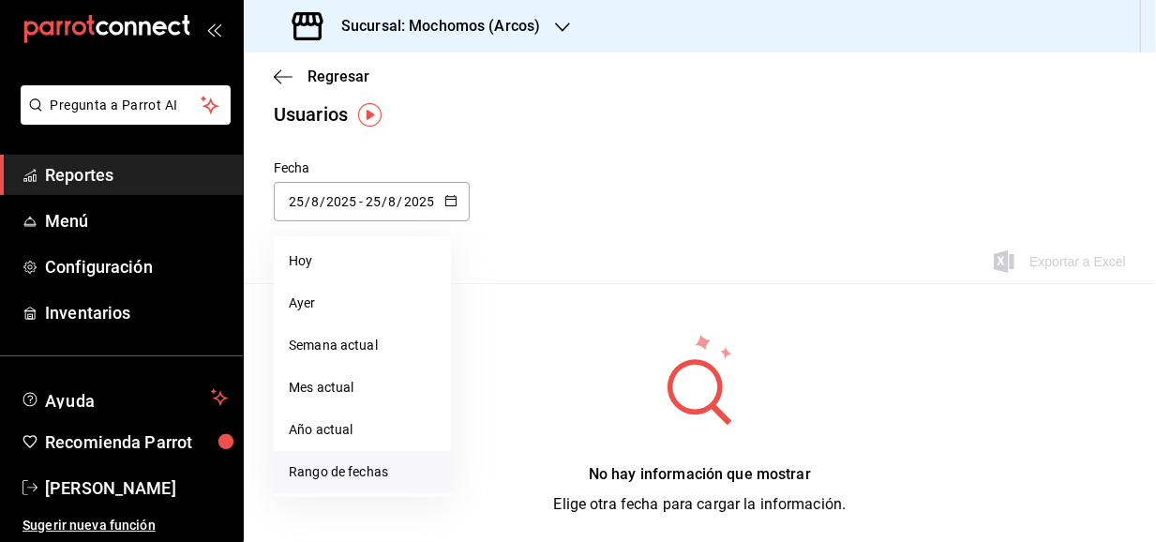
click at [325, 464] on li "Rango de fechas" at bounding box center [362, 472] width 177 height 42
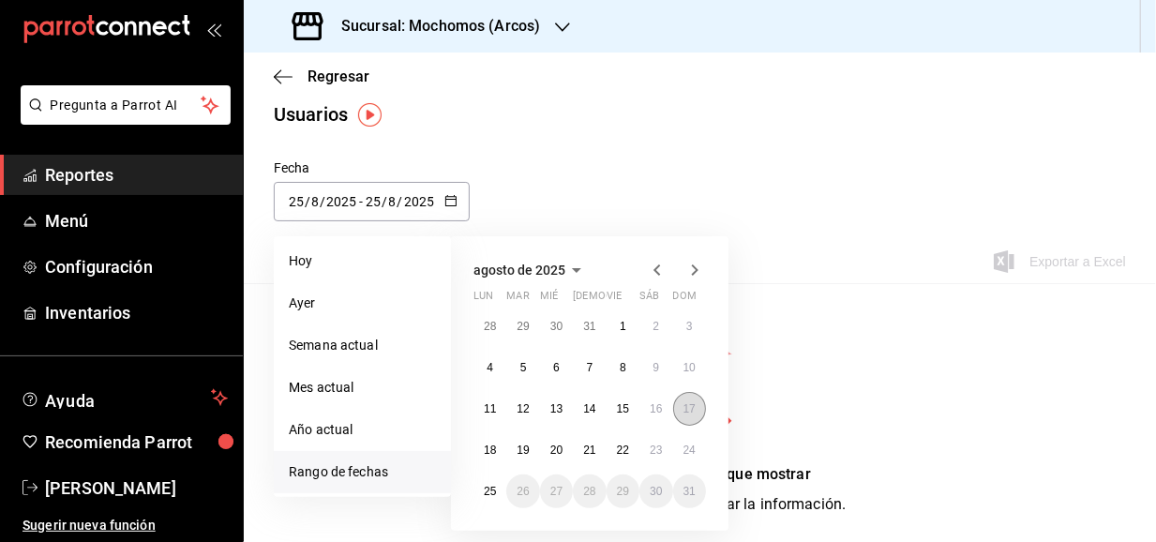
click at [701, 410] on button "17" at bounding box center [689, 409] width 33 height 34
type input "2025-08-17"
type input "17"
type input "2025-08-17"
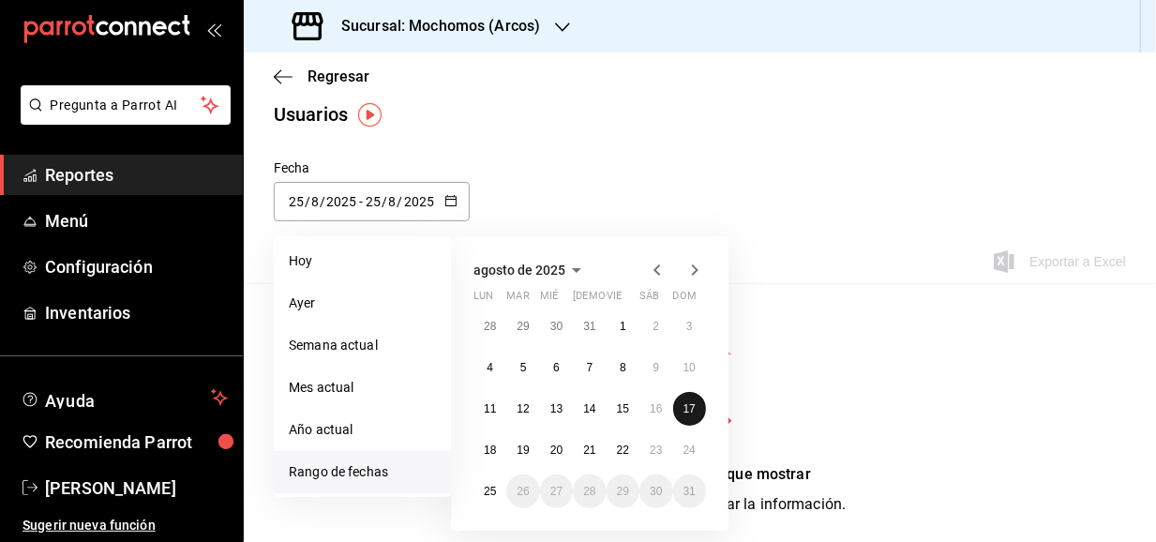
type input "17"
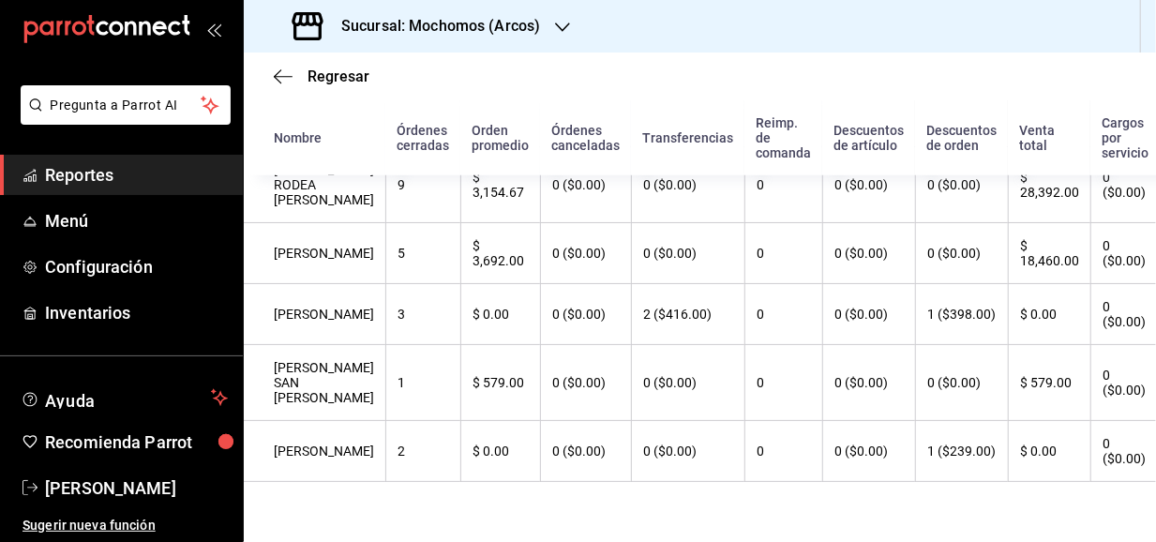
scroll to position [1071, 0]
click at [276, 72] on icon "button" at bounding box center [283, 76] width 19 height 17
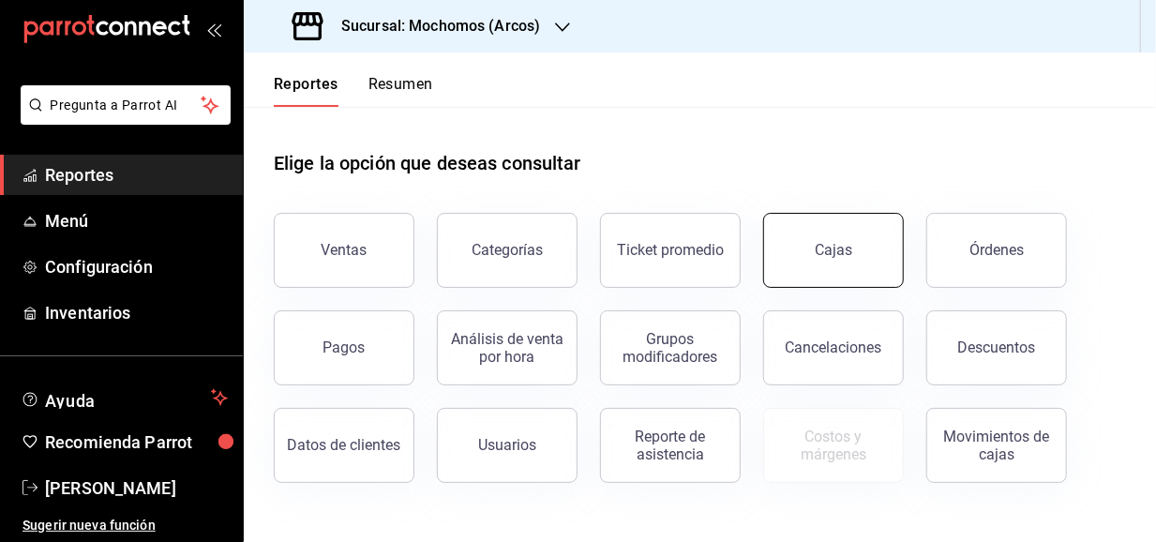
click at [861, 248] on button "Cajas" at bounding box center [833, 250] width 141 height 75
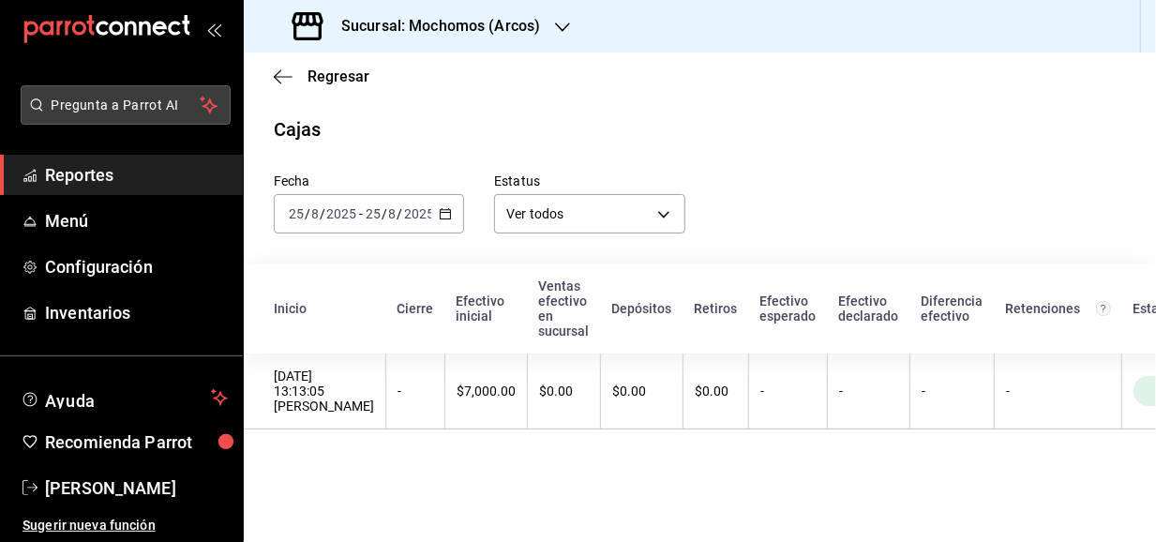
click at [86, 116] on button "Pregunta a Parrot AI" at bounding box center [126, 104] width 210 height 39
